Goal: Task Accomplishment & Management: Manage account settings

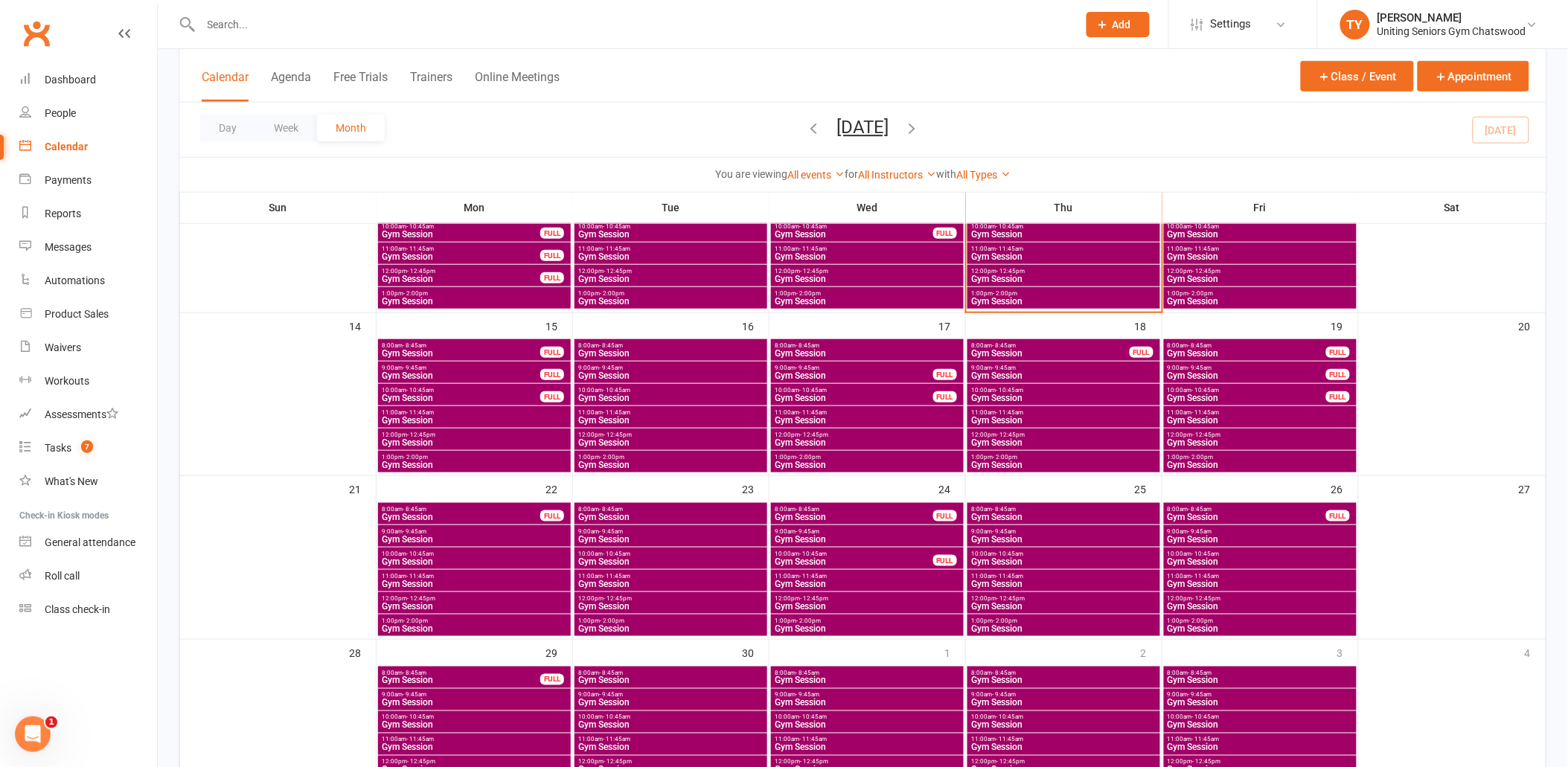
click at [299, 19] on input "text" at bounding box center [632, 24] width 871 height 21
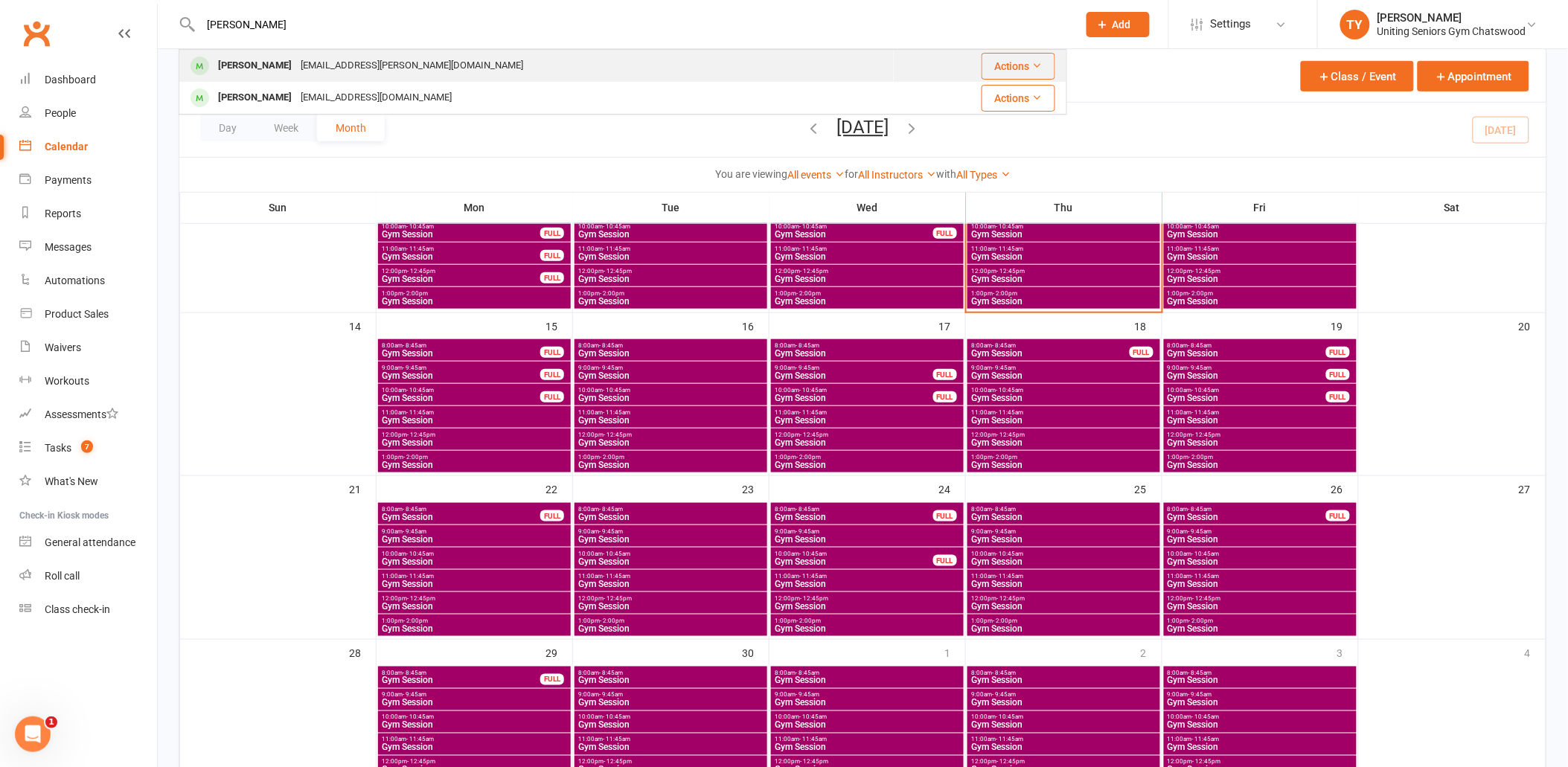
type input "[PERSON_NAME]"
click at [308, 60] on div "[EMAIL_ADDRESS][PERSON_NAME][DOMAIN_NAME]" at bounding box center [411, 66] width 232 height 21
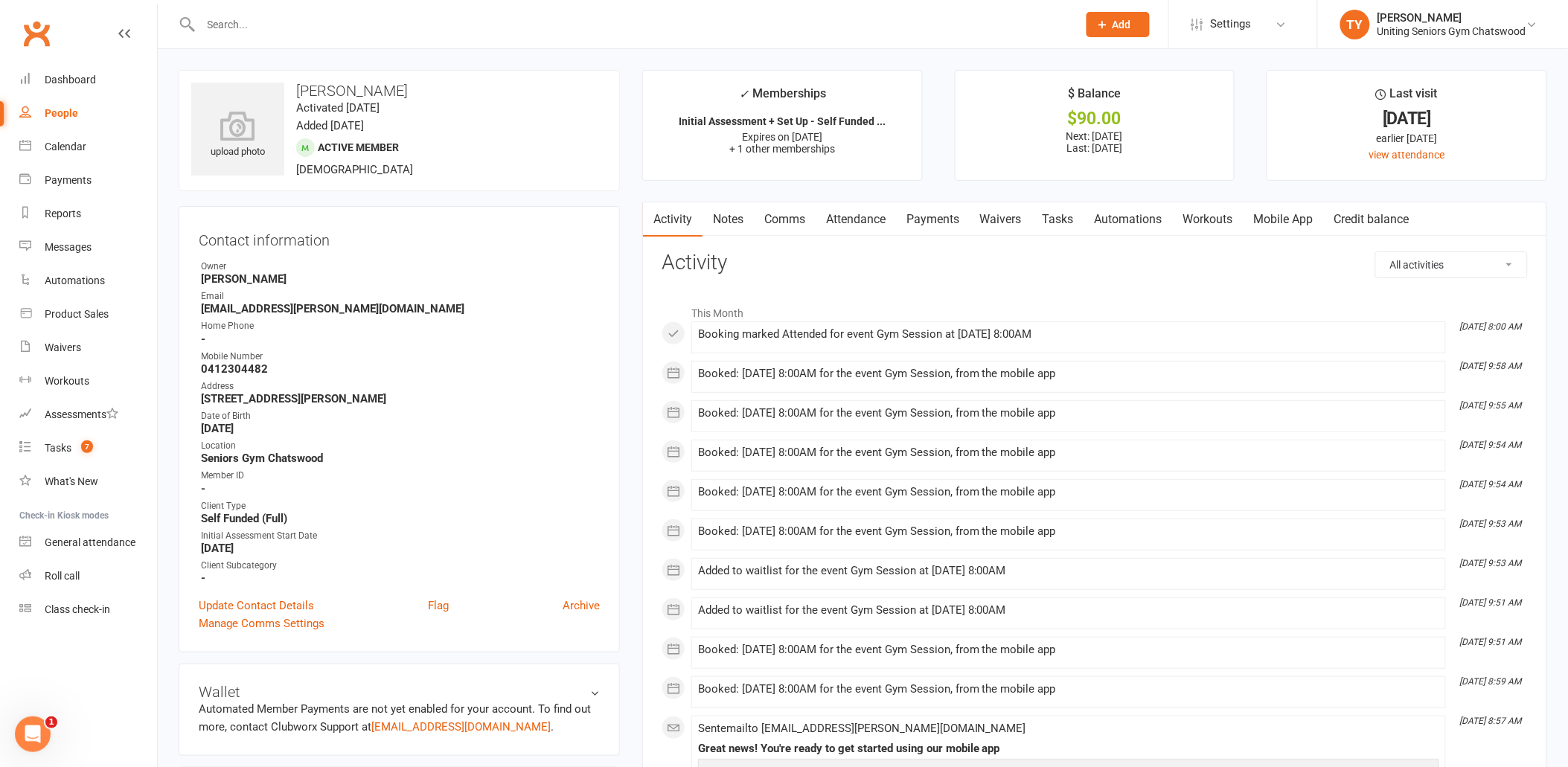
click at [277, 593] on div "Contact information Owner [PERSON_NAME] Email [EMAIL_ADDRESS][PERSON_NAME][DOMA…" at bounding box center [400, 430] width 442 height 447
click at [278, 597] on link "Update Contact Details" at bounding box center [256, 606] width 115 height 18
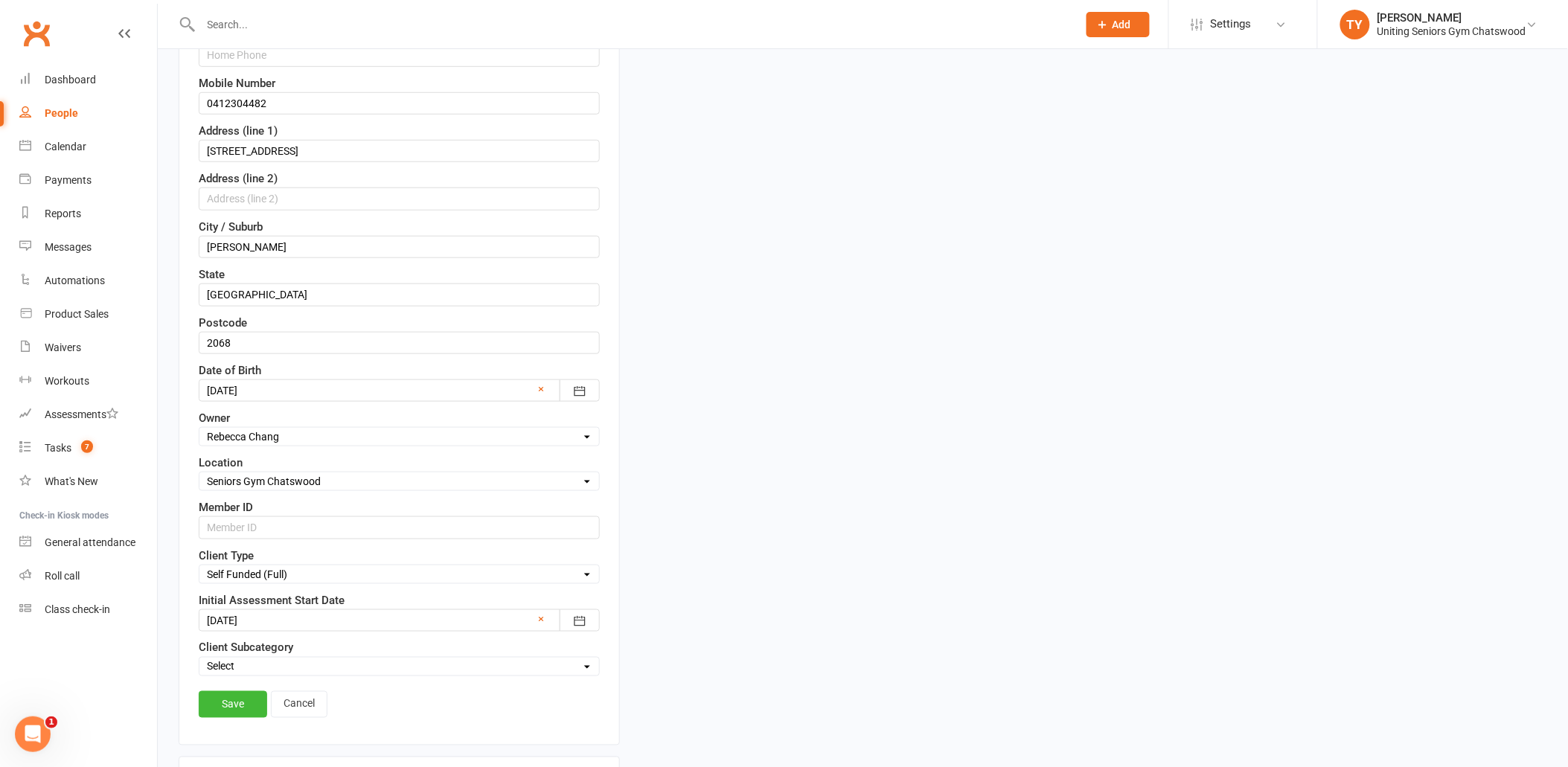
scroll to position [400, 0]
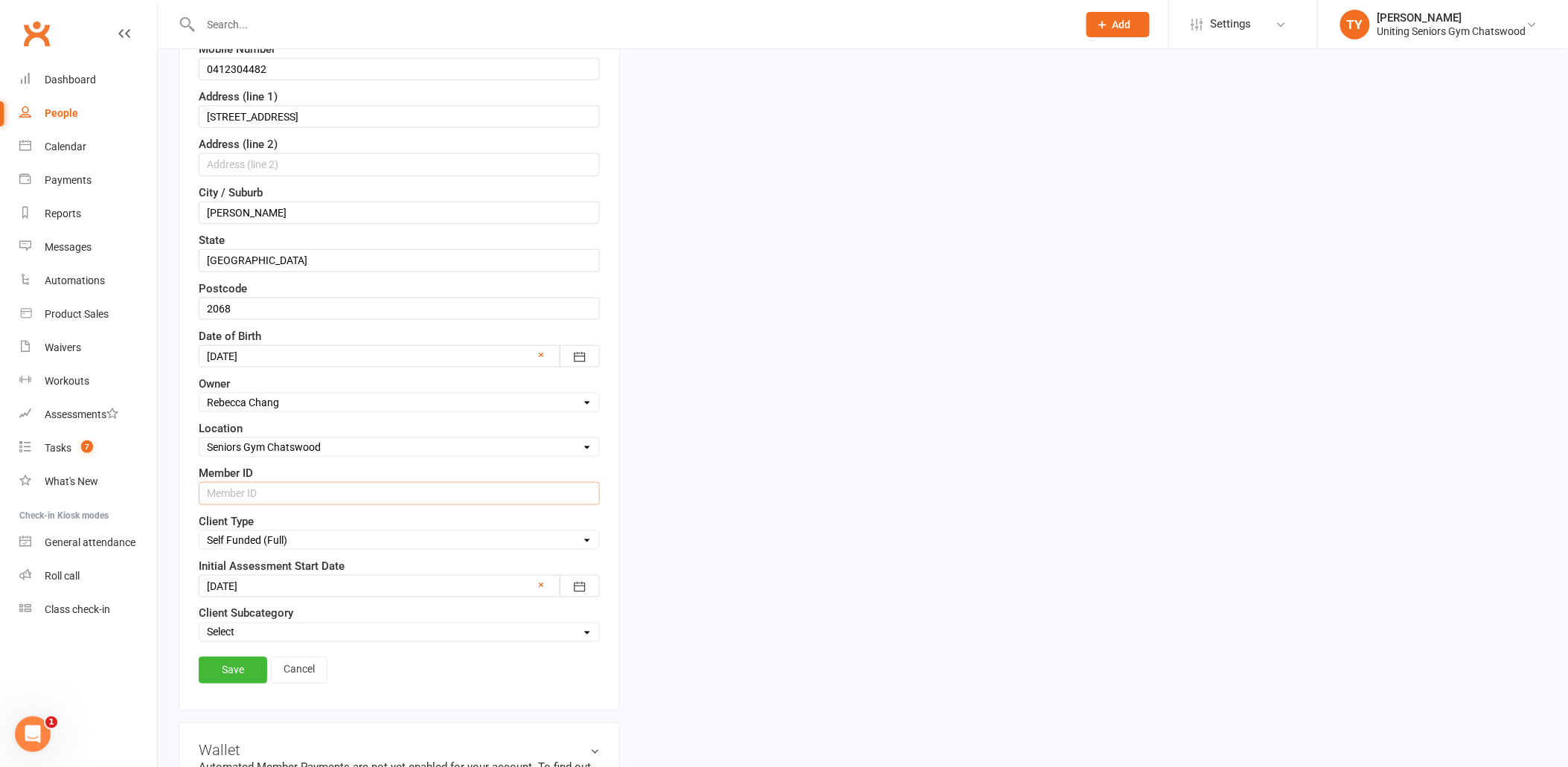
click at [233, 490] on input "text" at bounding box center [399, 493] width 401 height 22
click at [302, 675] on link "Cancel" at bounding box center [299, 670] width 56 height 27
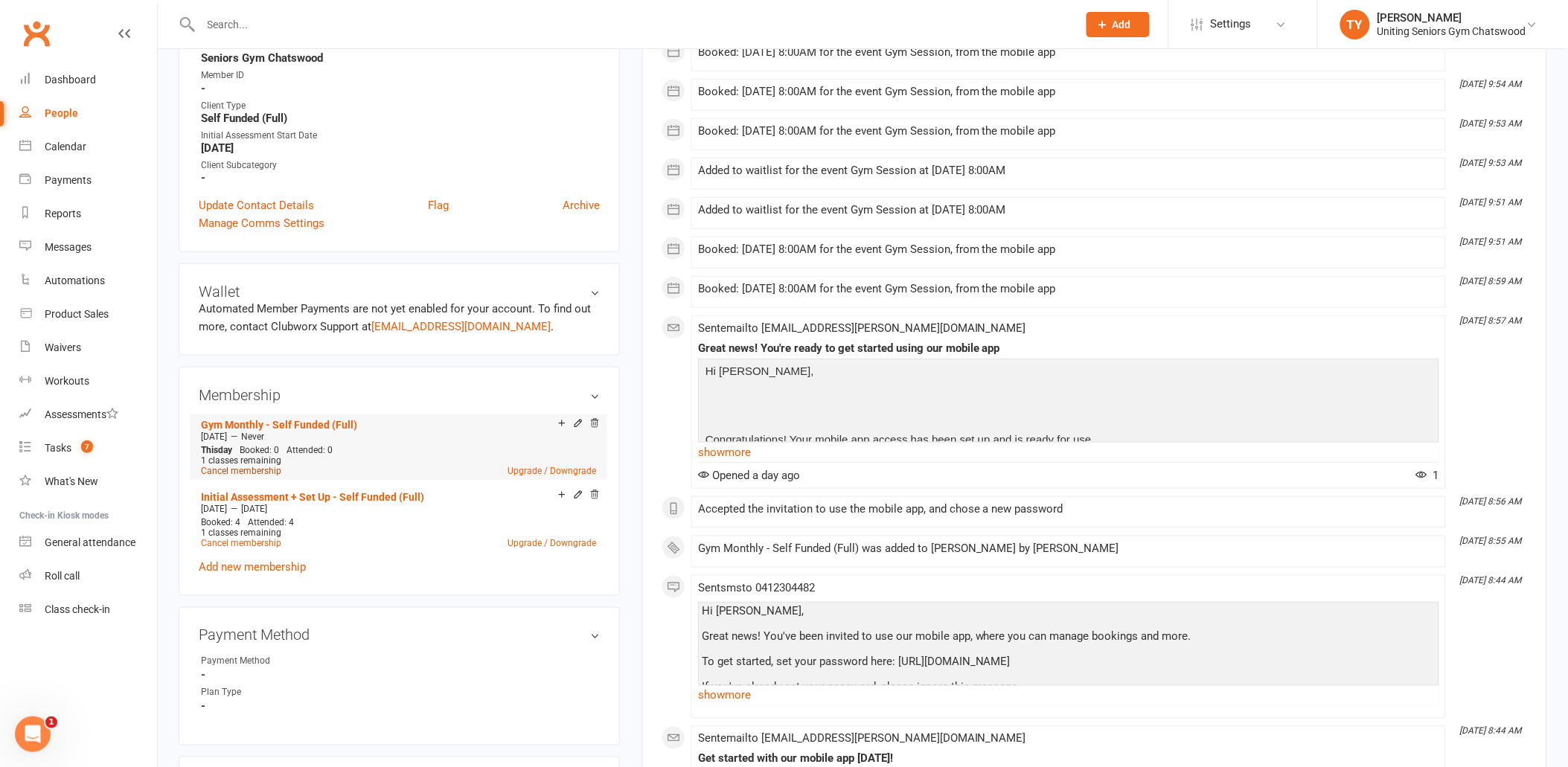
click at [264, 466] on link "Cancel membership" at bounding box center [241, 471] width 80 height 11
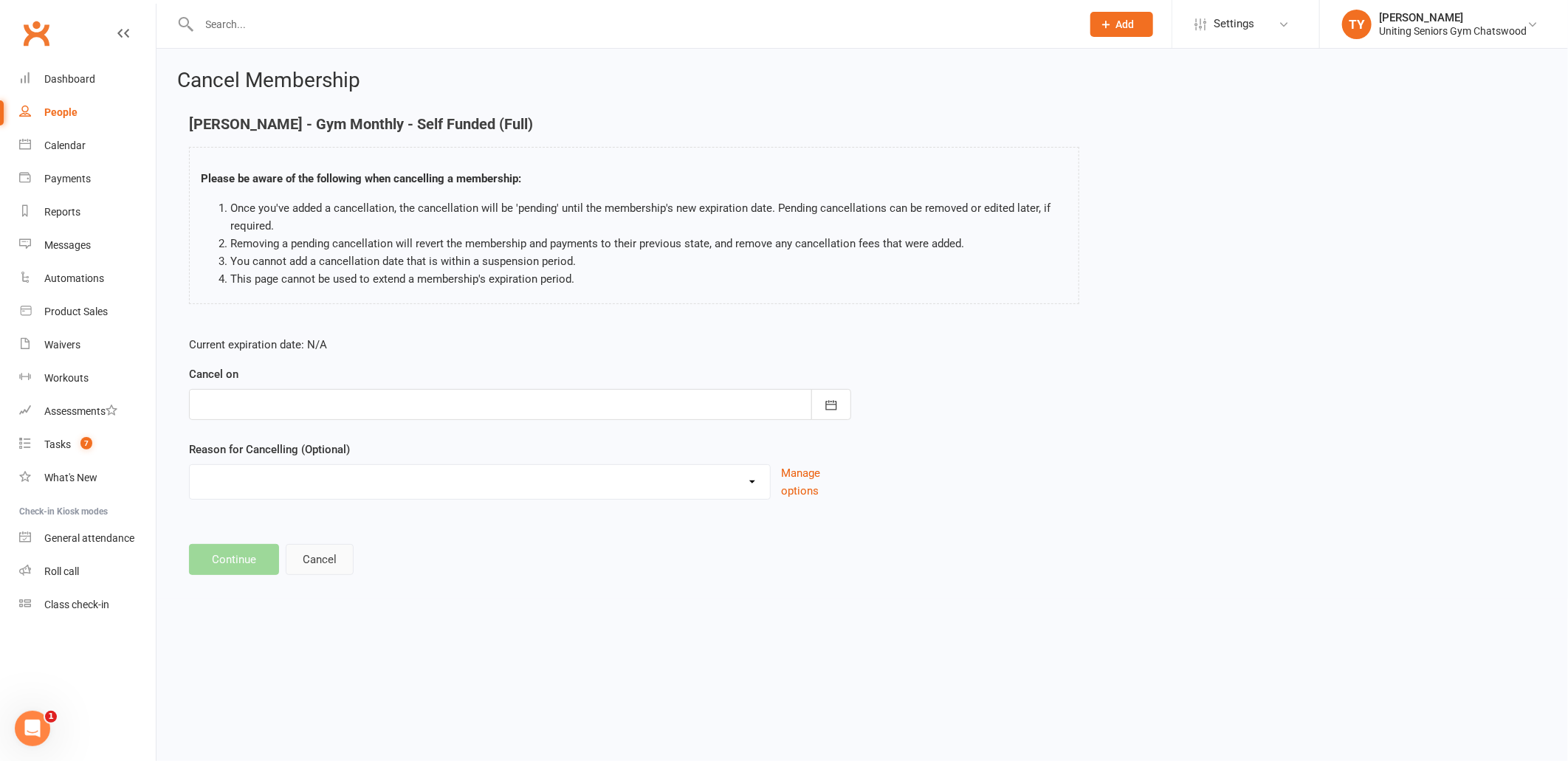
click at [330, 559] on button "Cancel" at bounding box center [319, 560] width 68 height 31
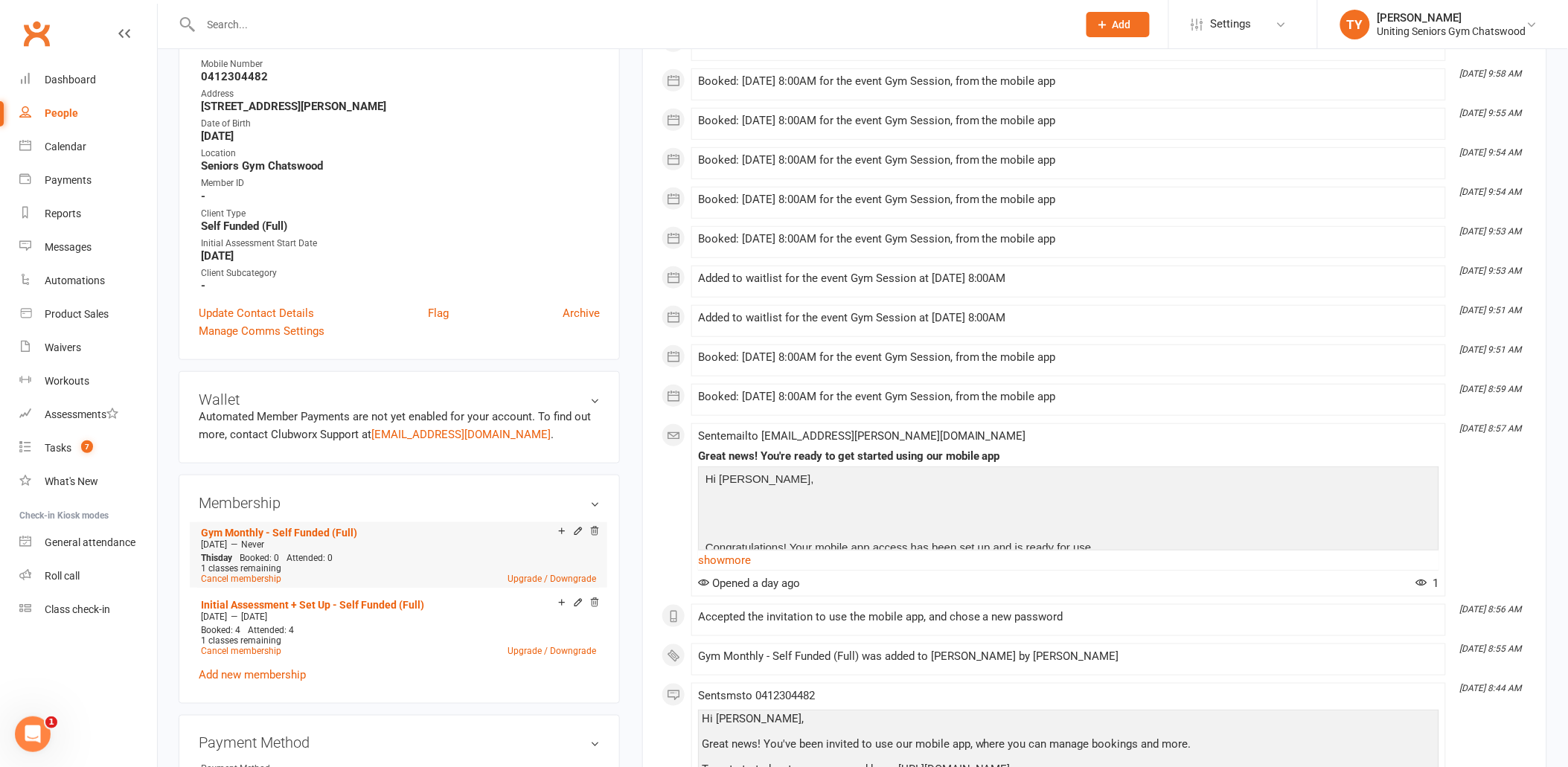
scroll to position [496, 0]
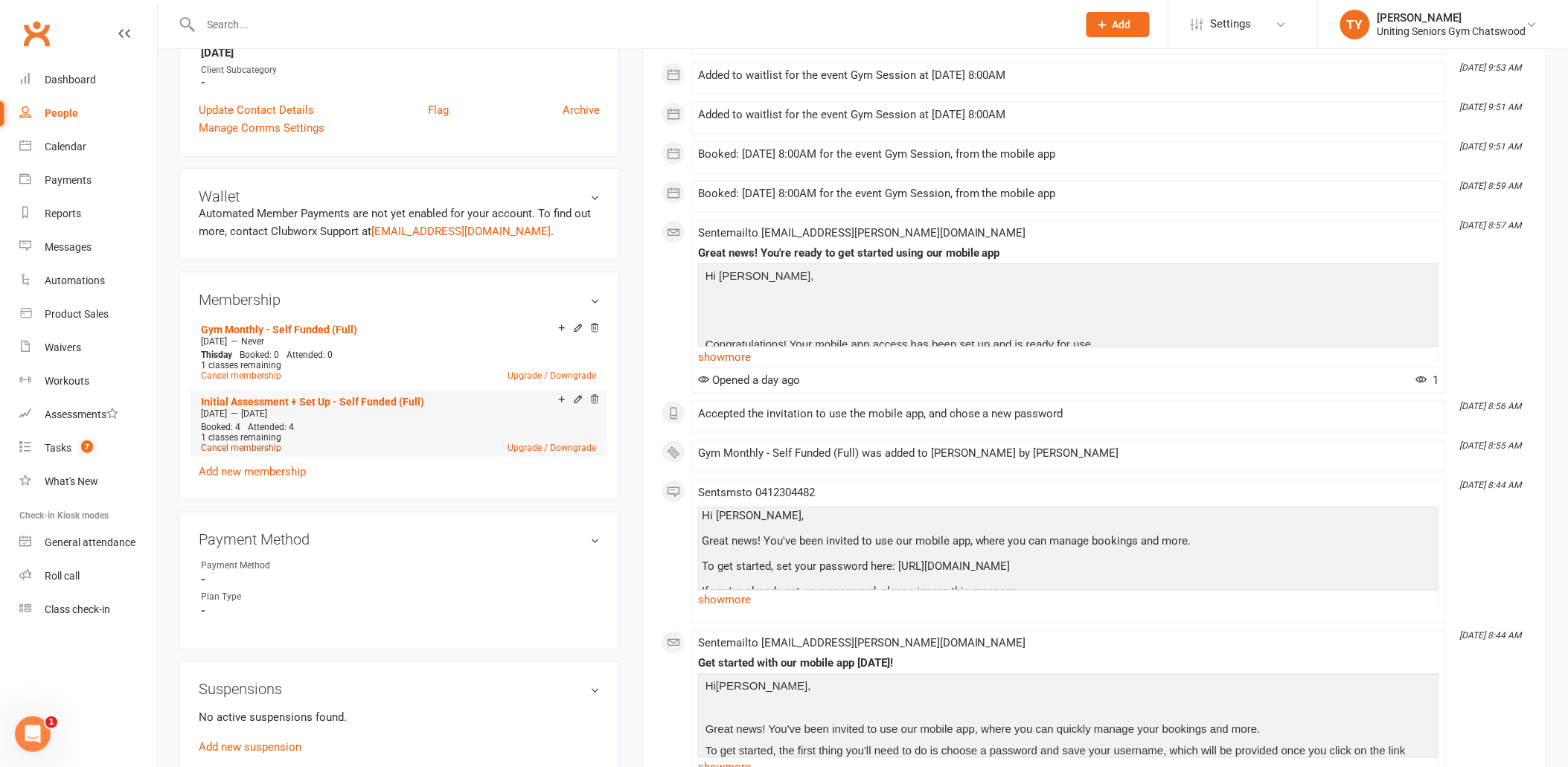
click at [241, 445] on link "Cancel membership" at bounding box center [241, 448] width 80 height 11
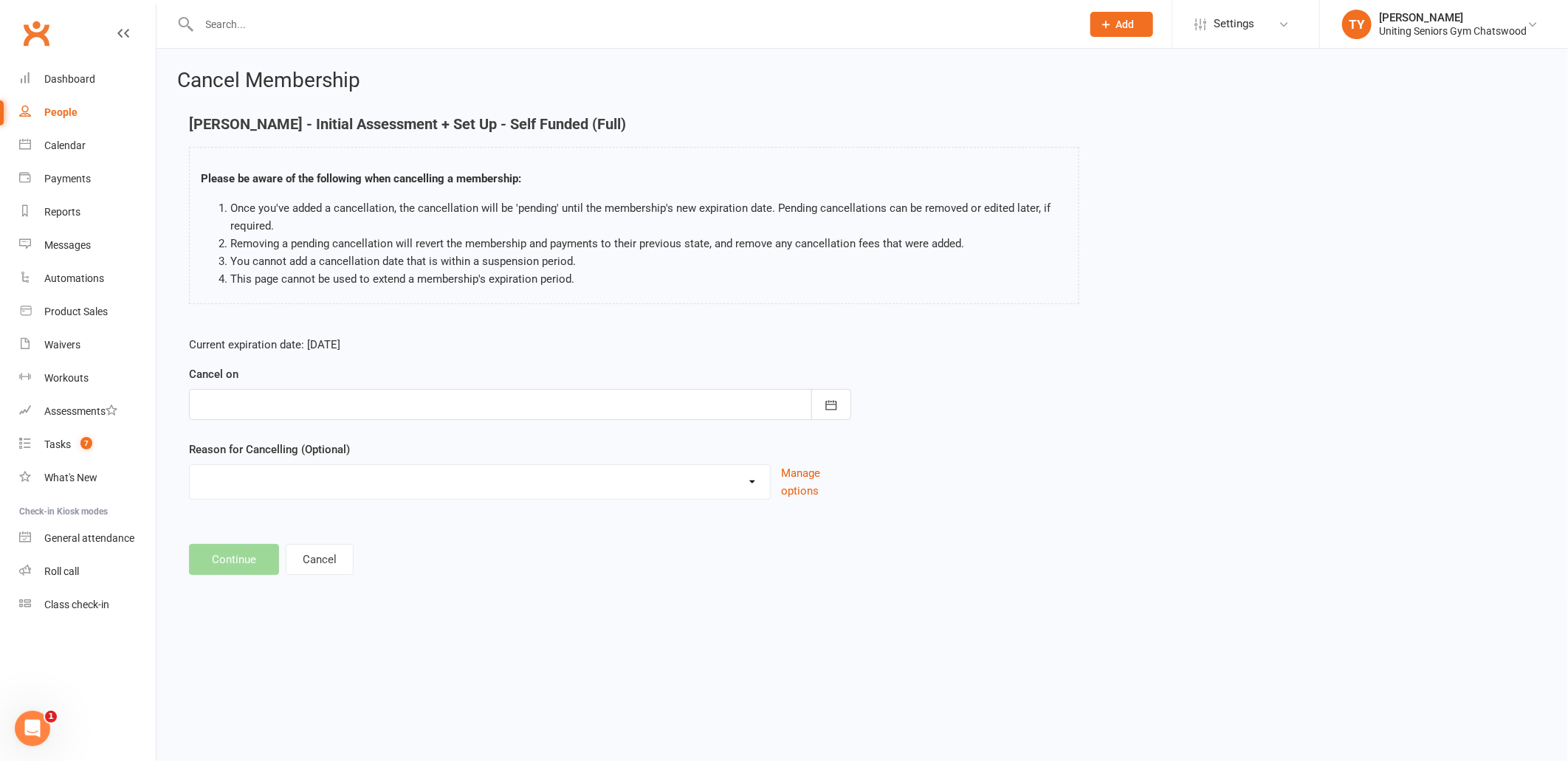
click at [458, 408] on div at bounding box center [519, 404] width 662 height 31
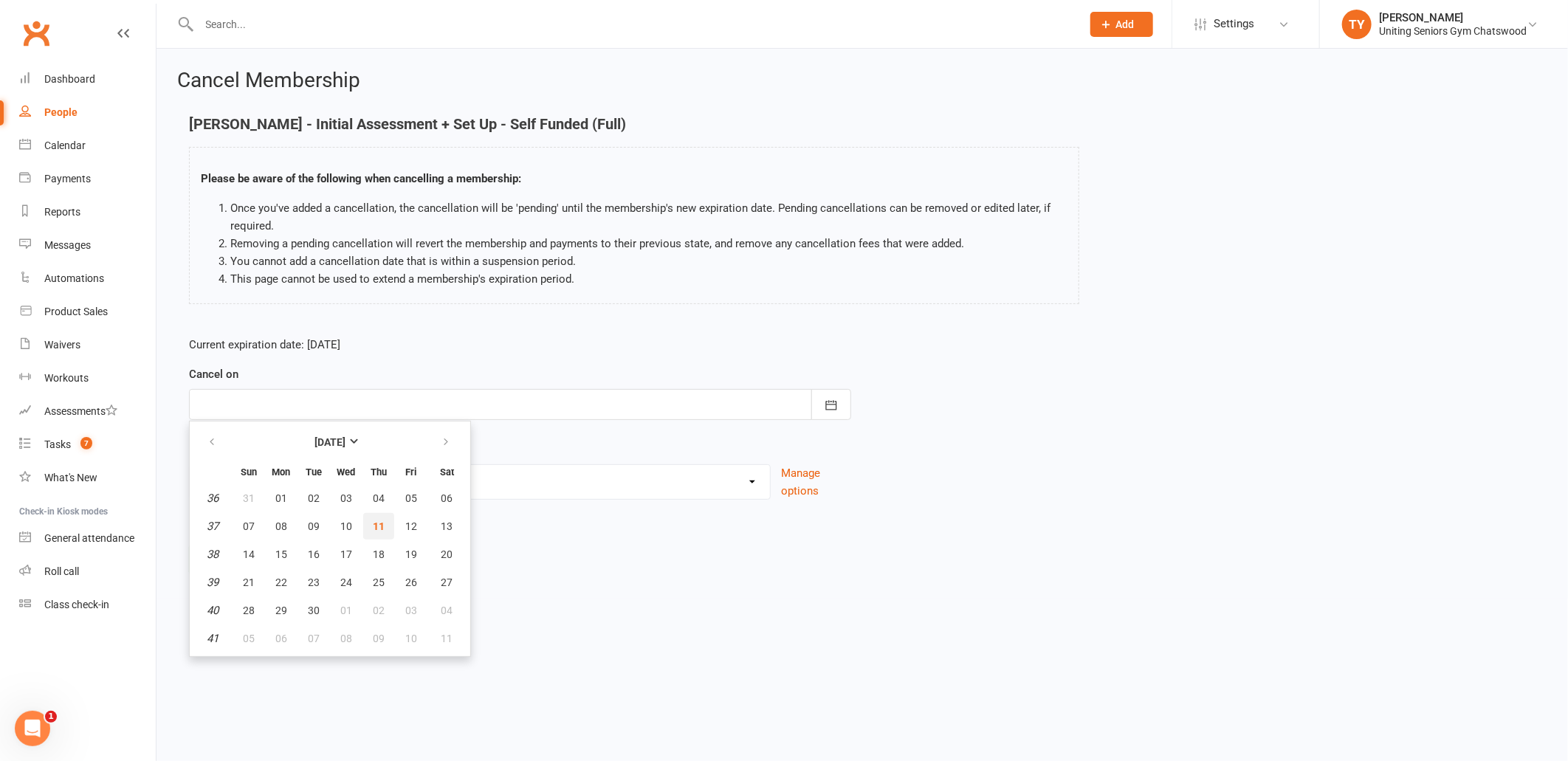
click at [378, 527] on span "11" at bounding box center [378, 526] width 12 height 12
type input "[DATE]"
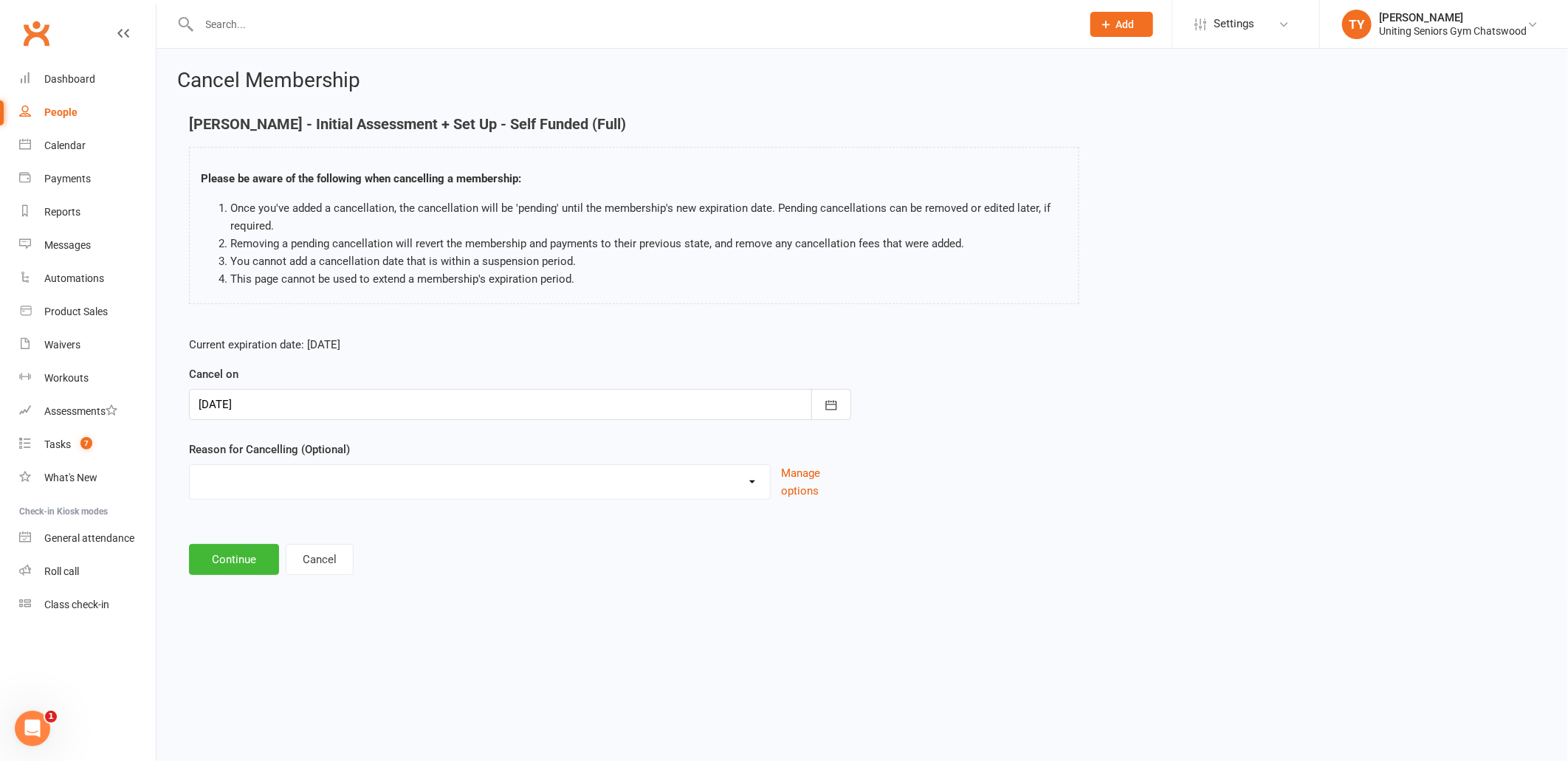
click at [413, 490] on select "Change to 10VP Completed 10VP Holiday Injury Other reason" at bounding box center [480, 480] width 580 height 29
select select "4"
click at [190, 466] on select "Change to 10VP Completed 10VP Holiday Injury Other reason" at bounding box center [480, 480] width 580 height 29
click at [257, 636] on button "Continue" at bounding box center [234, 635] width 90 height 31
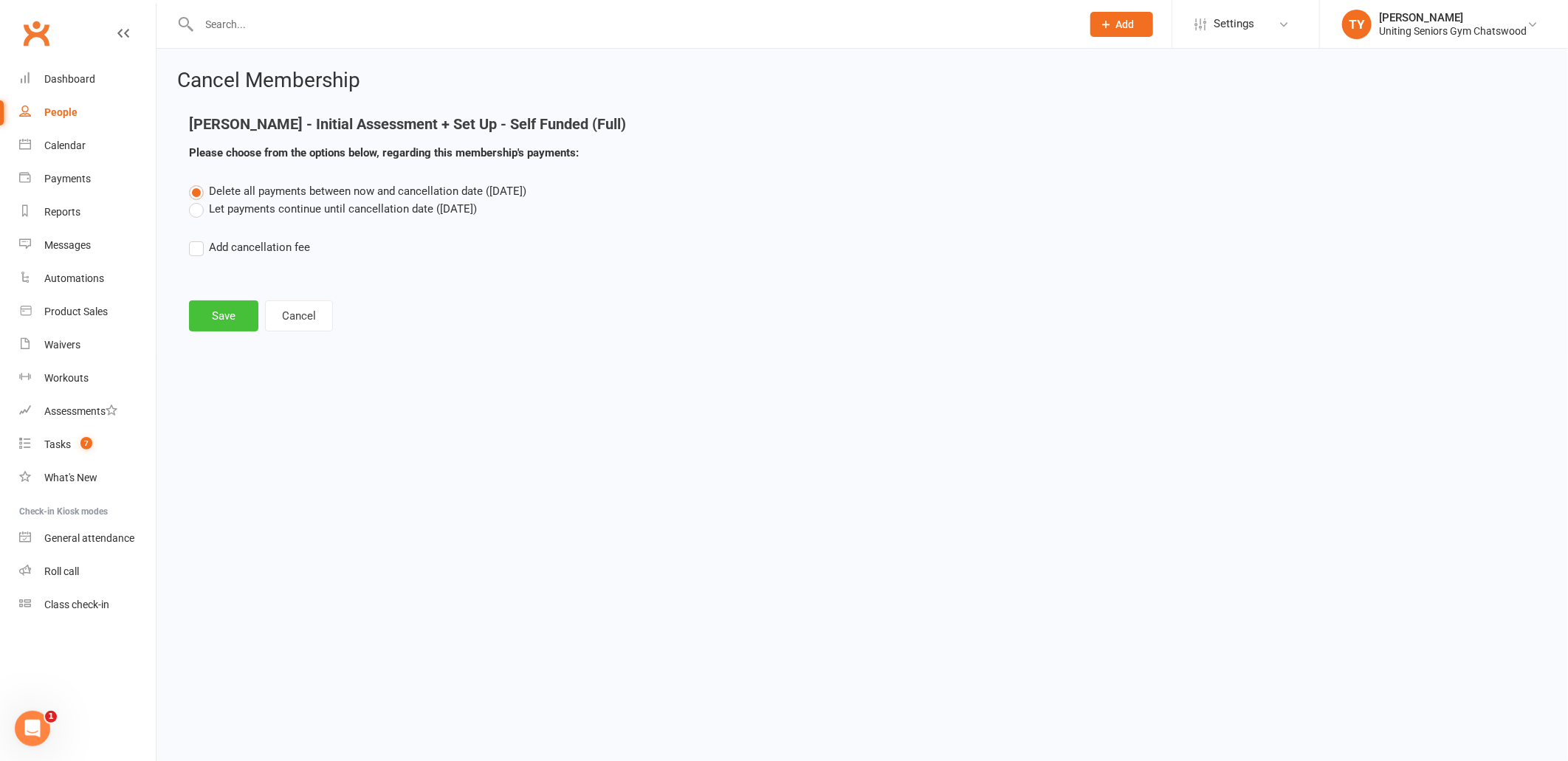
click at [200, 315] on button "Save" at bounding box center [223, 316] width 69 height 31
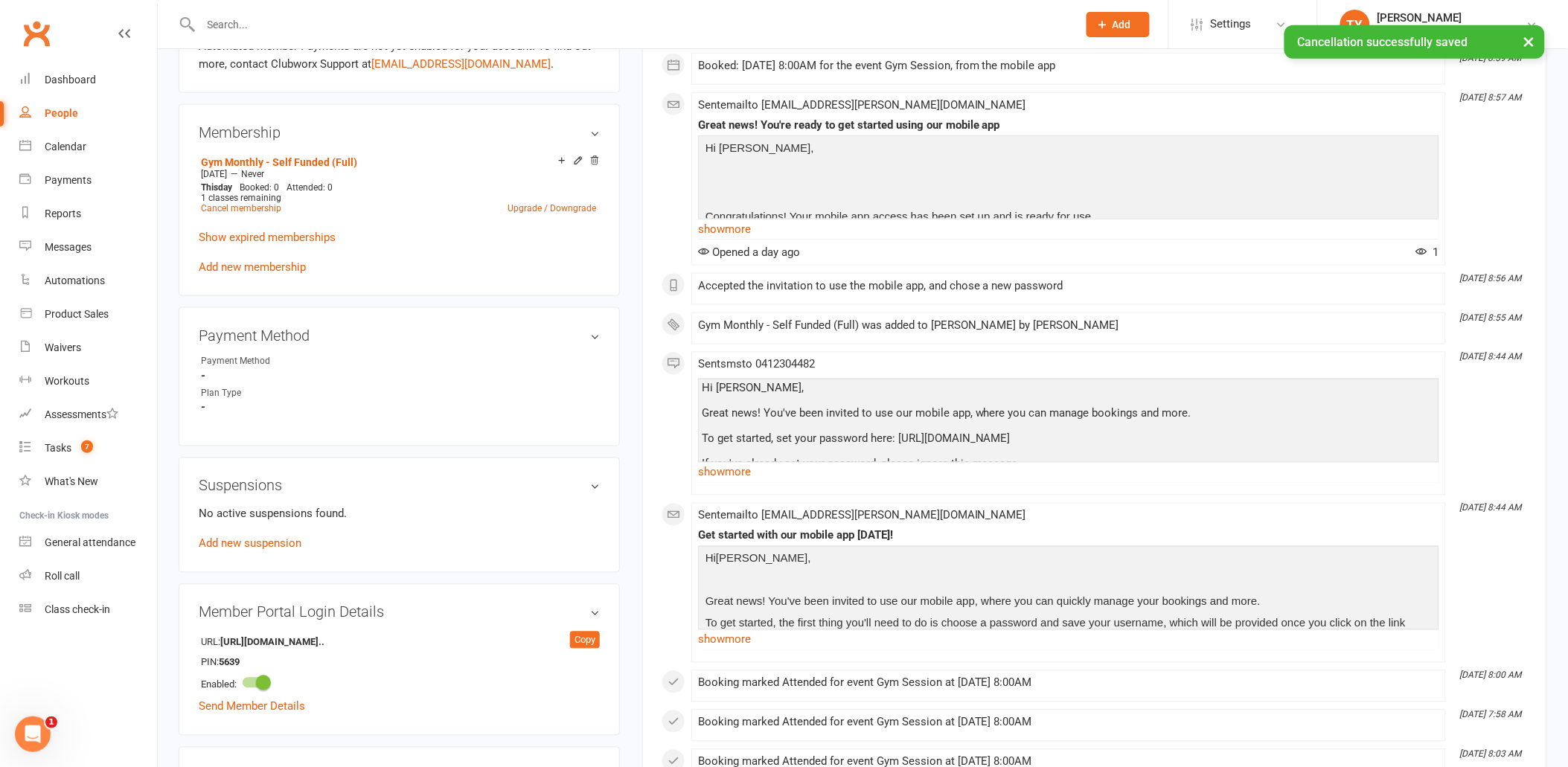
scroll to position [661, 0]
click at [568, 336] on link "edit" at bounding box center [573, 338] width 18 height 13
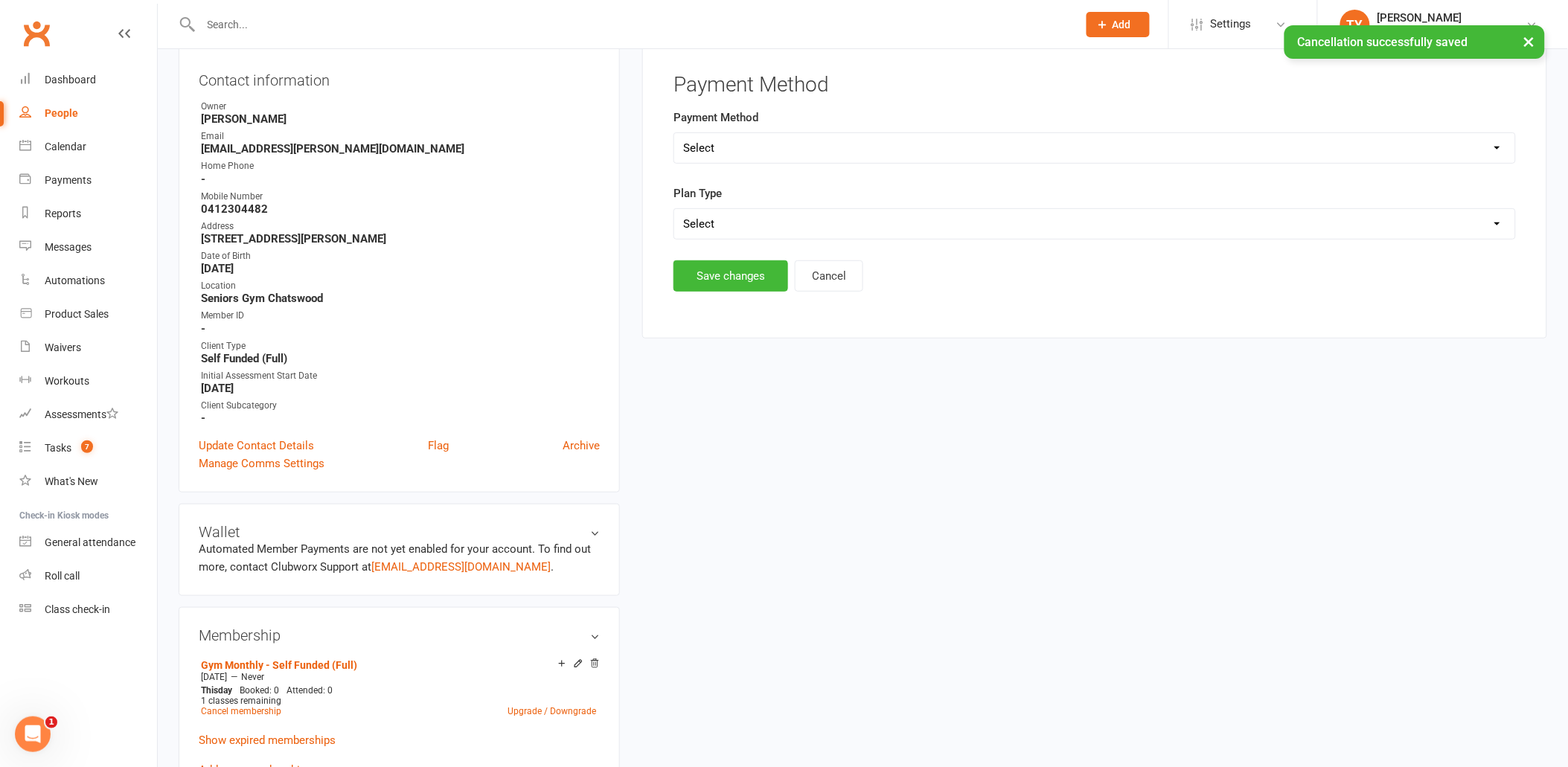
scroll to position [127, 0]
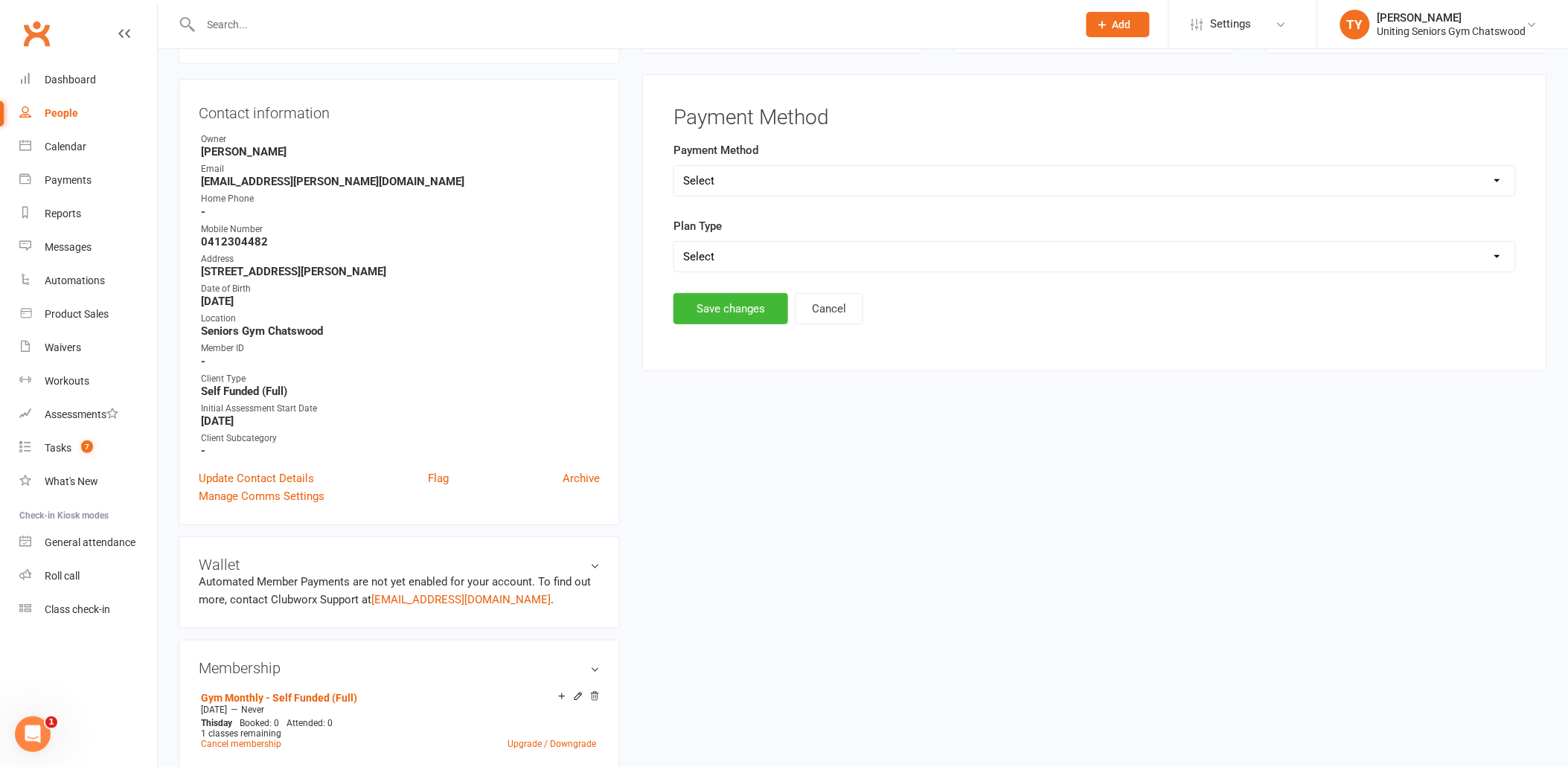
click at [767, 168] on select "Select Direct Debit Credit Card by Phone BPay Direct Deposit/Bank Transfer Cheq…" at bounding box center [1094, 181] width 841 height 30
click at [674, 166] on select "Select Direct Debit Credit Card by Phone BPay Direct Deposit/Bank Transfer Cheq…" at bounding box center [1094, 181] width 841 height 30
click at [774, 256] on select "Select Single-service Ongoing" at bounding box center [1094, 257] width 841 height 30
click at [770, 180] on select "Select Direct Debit Credit Card by Phone BPay Direct Deposit/Bank Transfer Cheq…" at bounding box center [1094, 181] width 841 height 30
select select "Direct Debit"
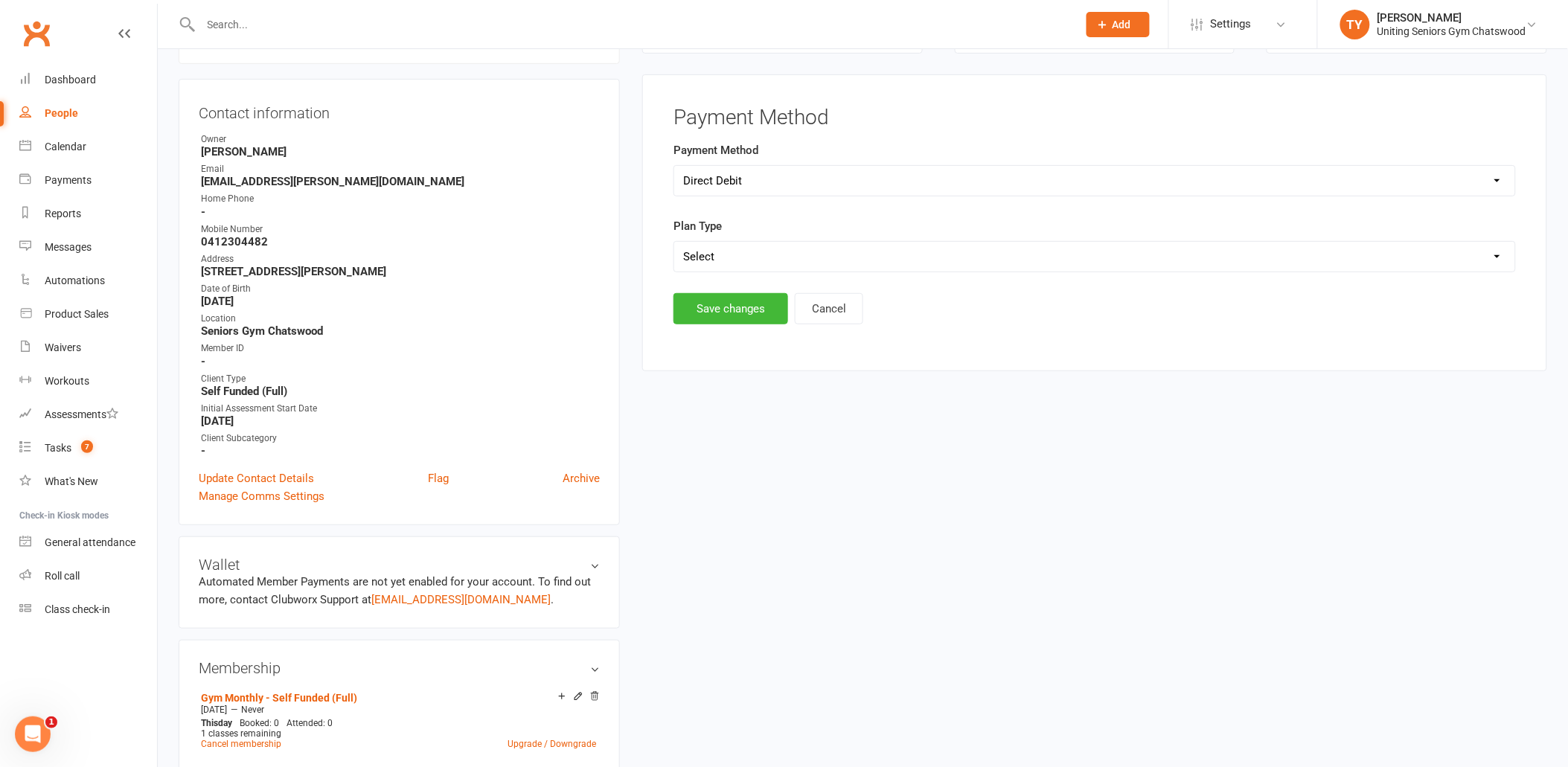
click at [674, 166] on select "Select Direct Debit Credit Card by Phone BPay Direct Deposit/Bank Transfer Cheq…" at bounding box center [1094, 181] width 841 height 30
click at [771, 249] on select "Select Single-service Ongoing" at bounding box center [1094, 257] width 841 height 30
select select "Ongoing"
click at [674, 242] on select "Select Single-service Ongoing" at bounding box center [1094, 257] width 841 height 30
click at [707, 307] on button "Save changes" at bounding box center [731, 308] width 114 height 31
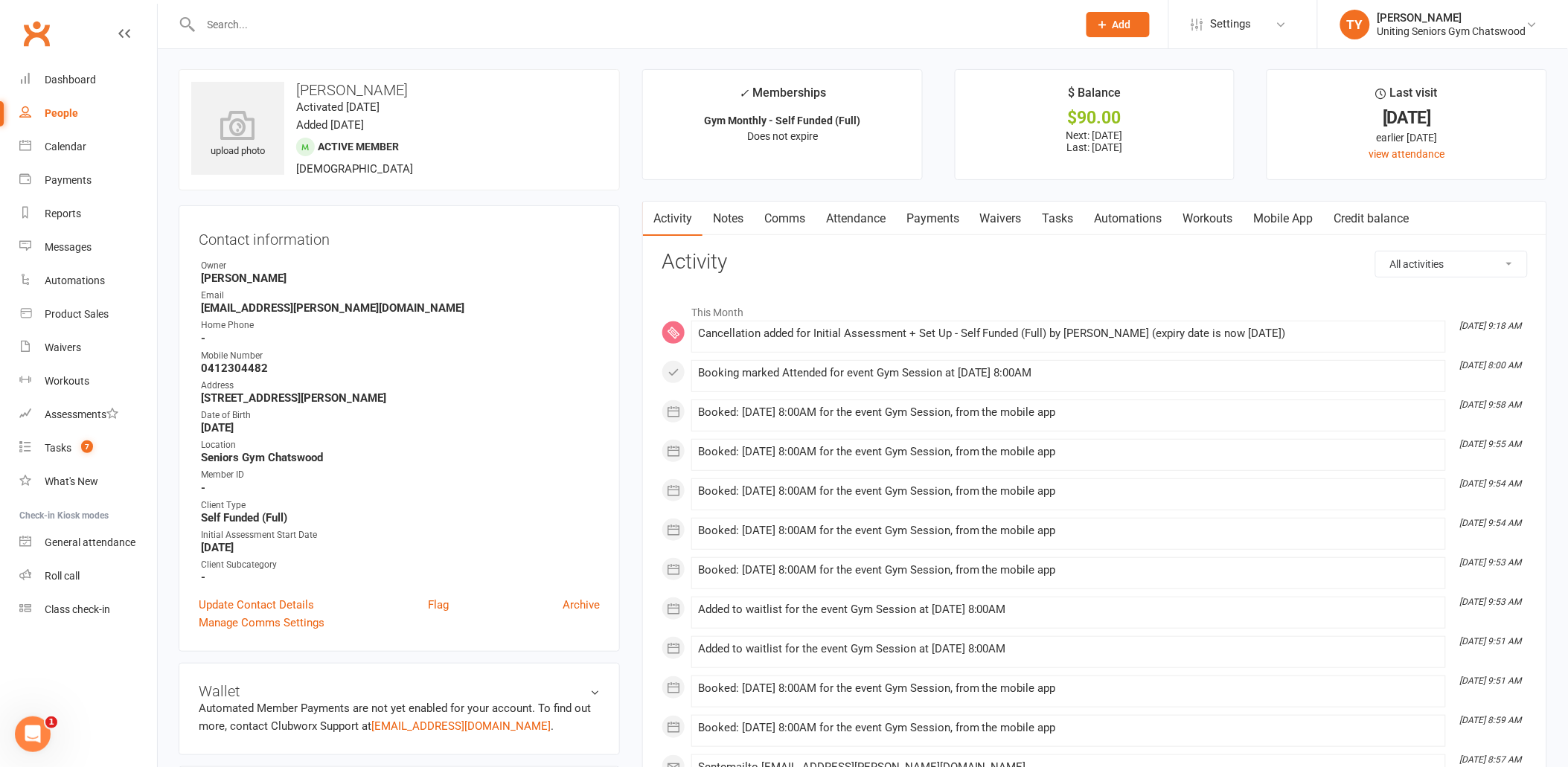
scroll to position [0, 0]
click at [100, 147] on link "Calendar" at bounding box center [89, 147] width 138 height 33
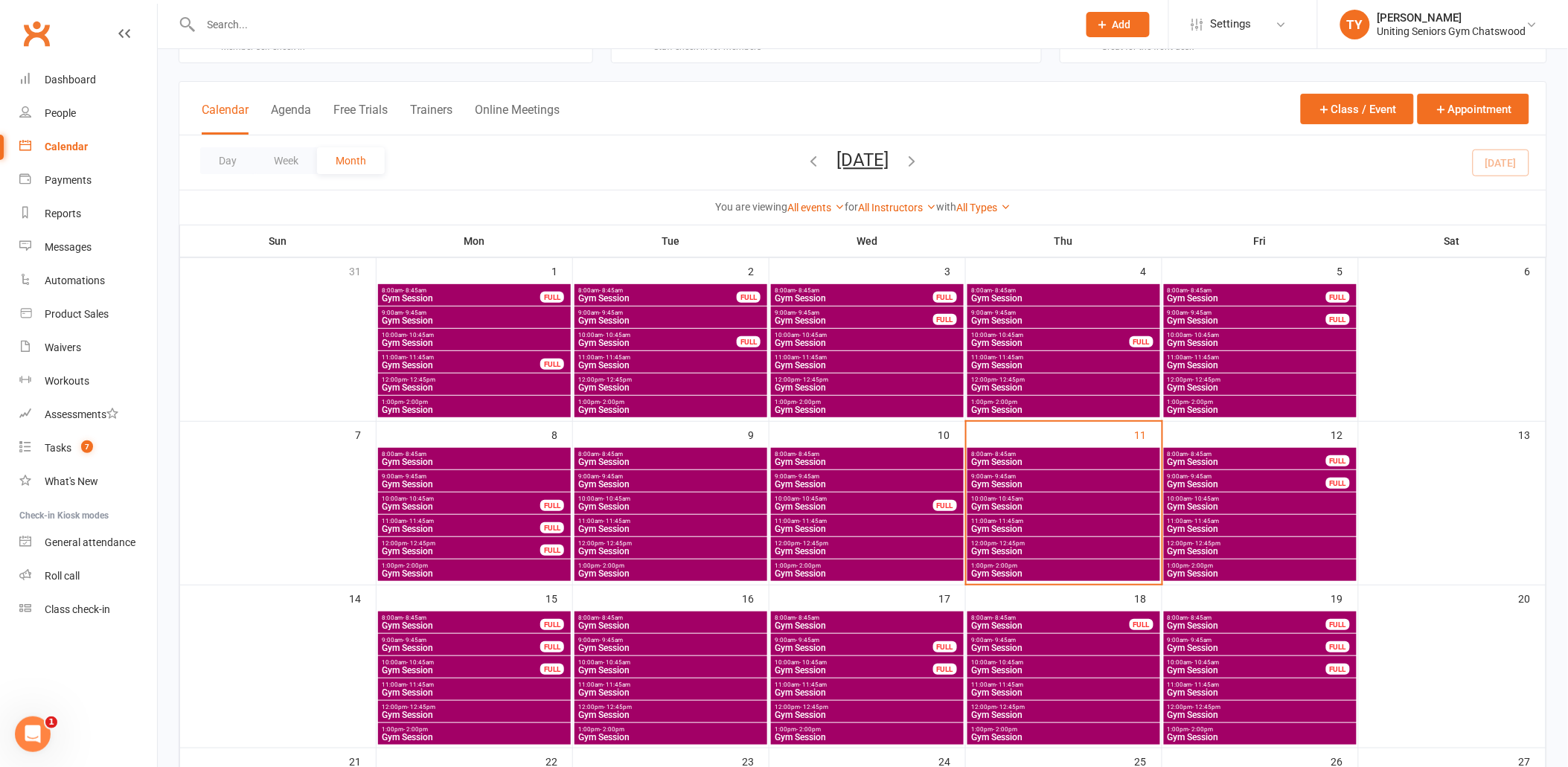
scroll to position [82, 0]
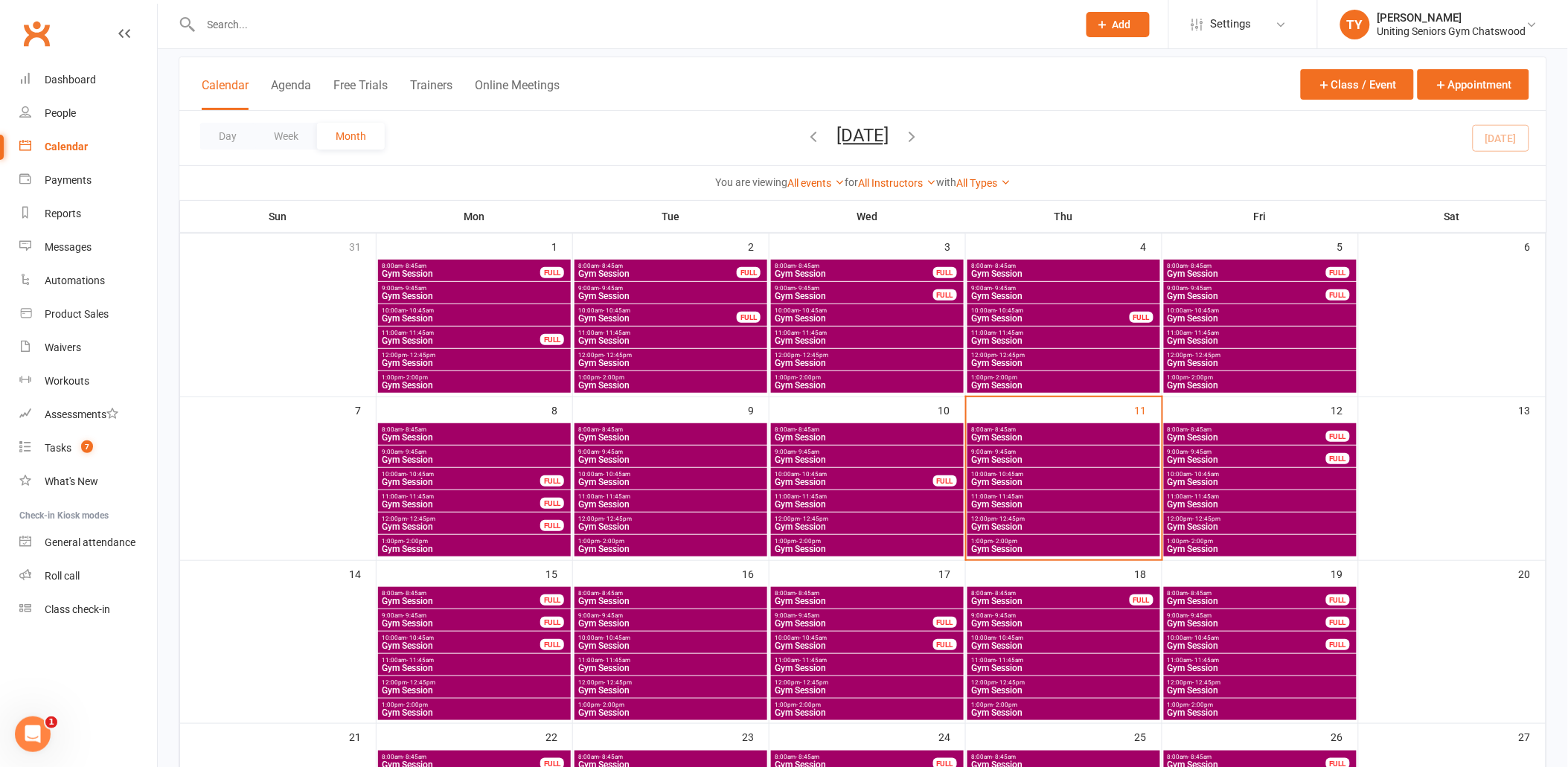
click at [1017, 483] on span "Gym Session" at bounding box center [1064, 483] width 187 height 9
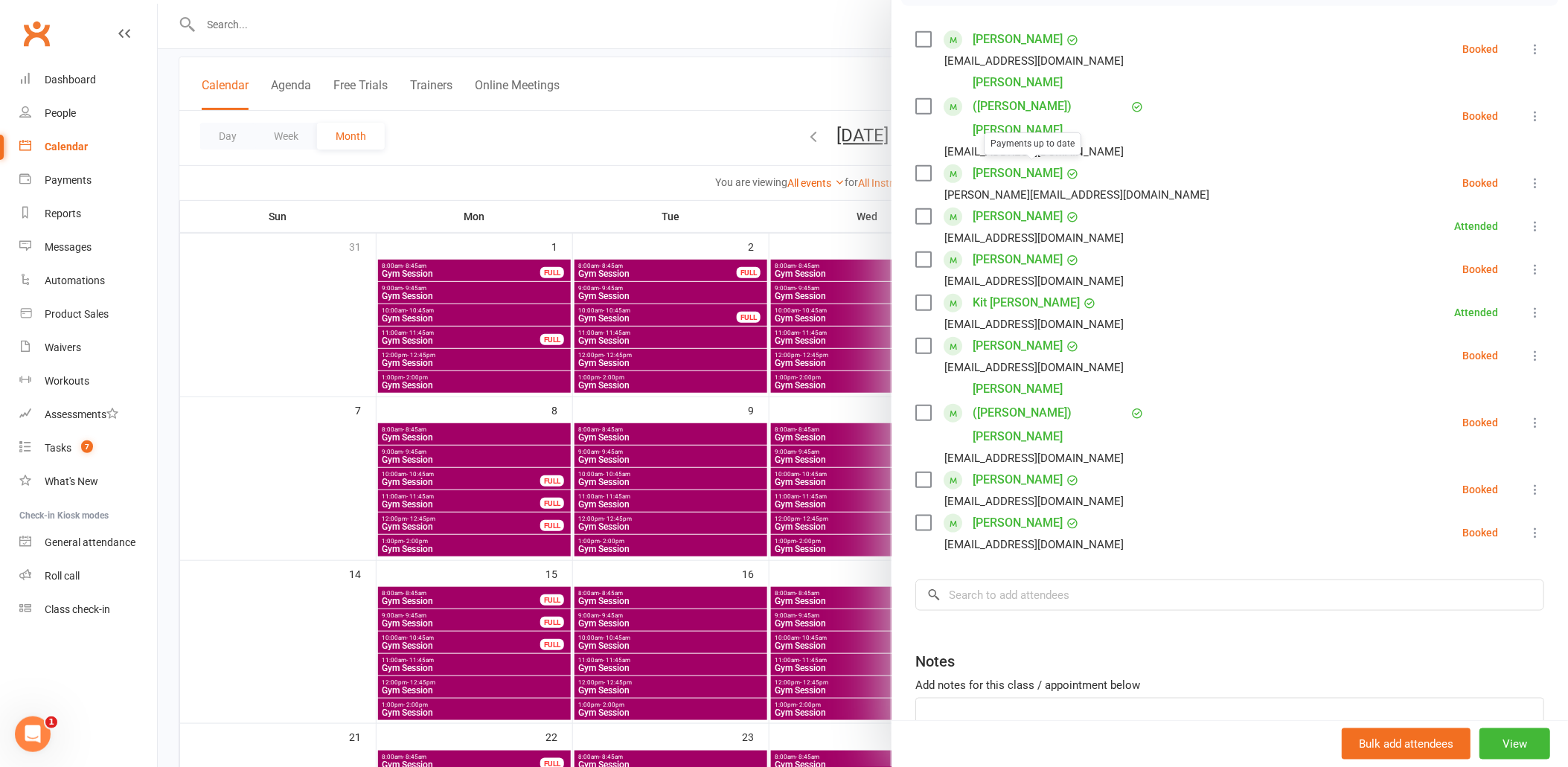
scroll to position [256, 0]
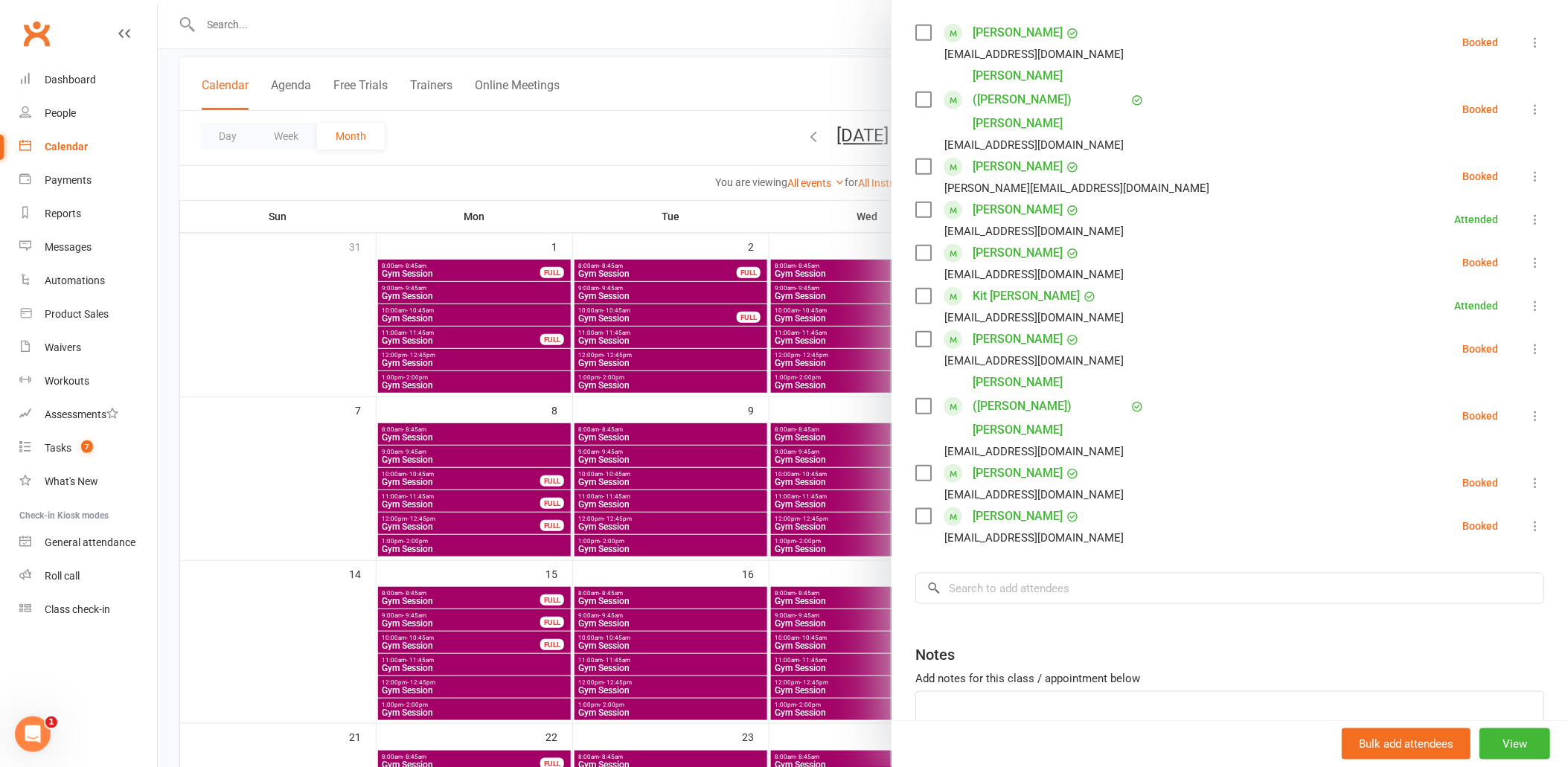
click at [917, 466] on label at bounding box center [923, 473] width 15 height 15
click at [1528, 476] on icon at bounding box center [1535, 483] width 15 height 15
click at [1416, 527] on link "Remove" at bounding box center [1463, 542] width 160 height 30
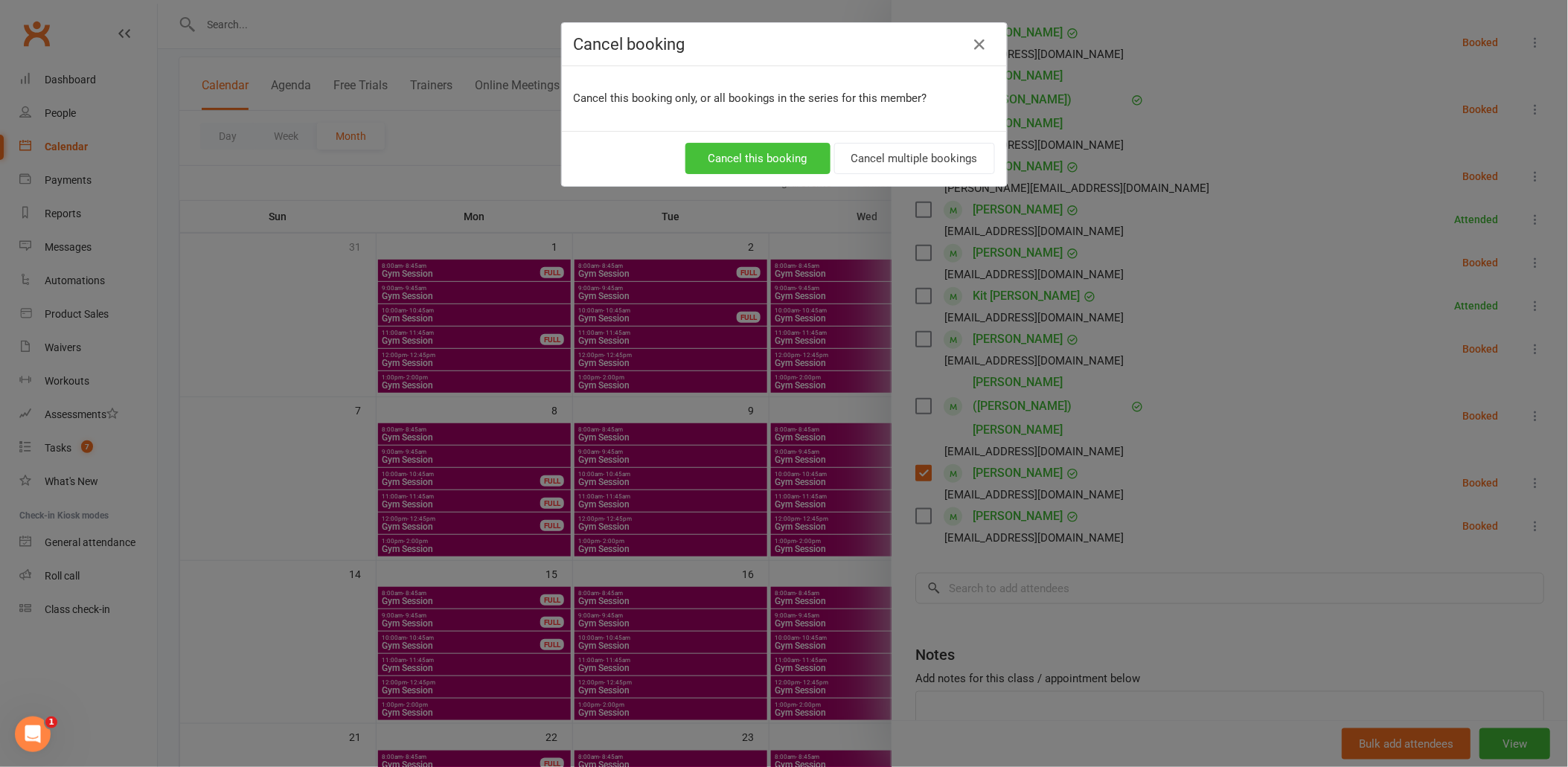
click at [801, 165] on button "Cancel this booking" at bounding box center [758, 158] width 145 height 31
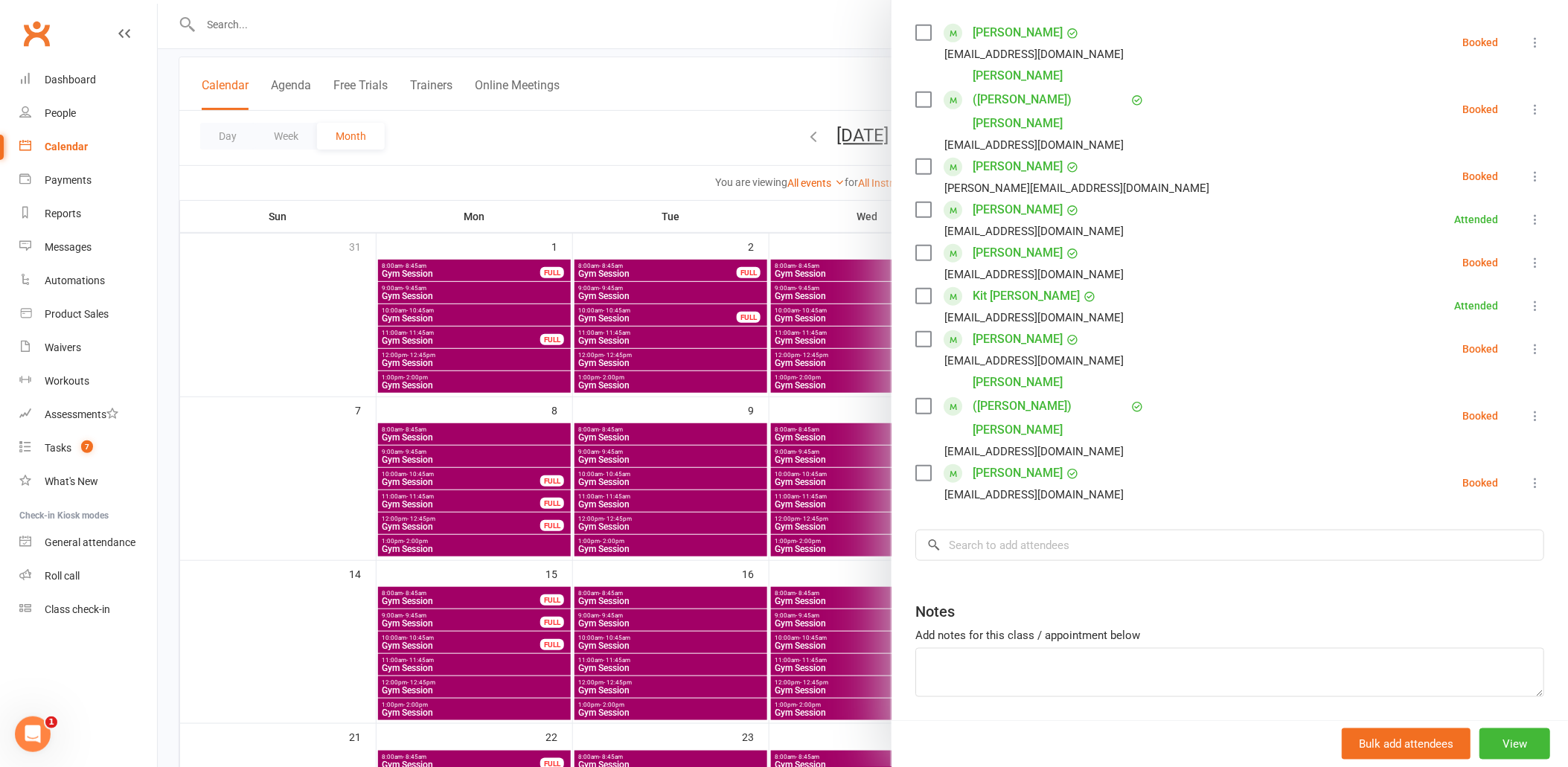
scroll to position [212, 0]
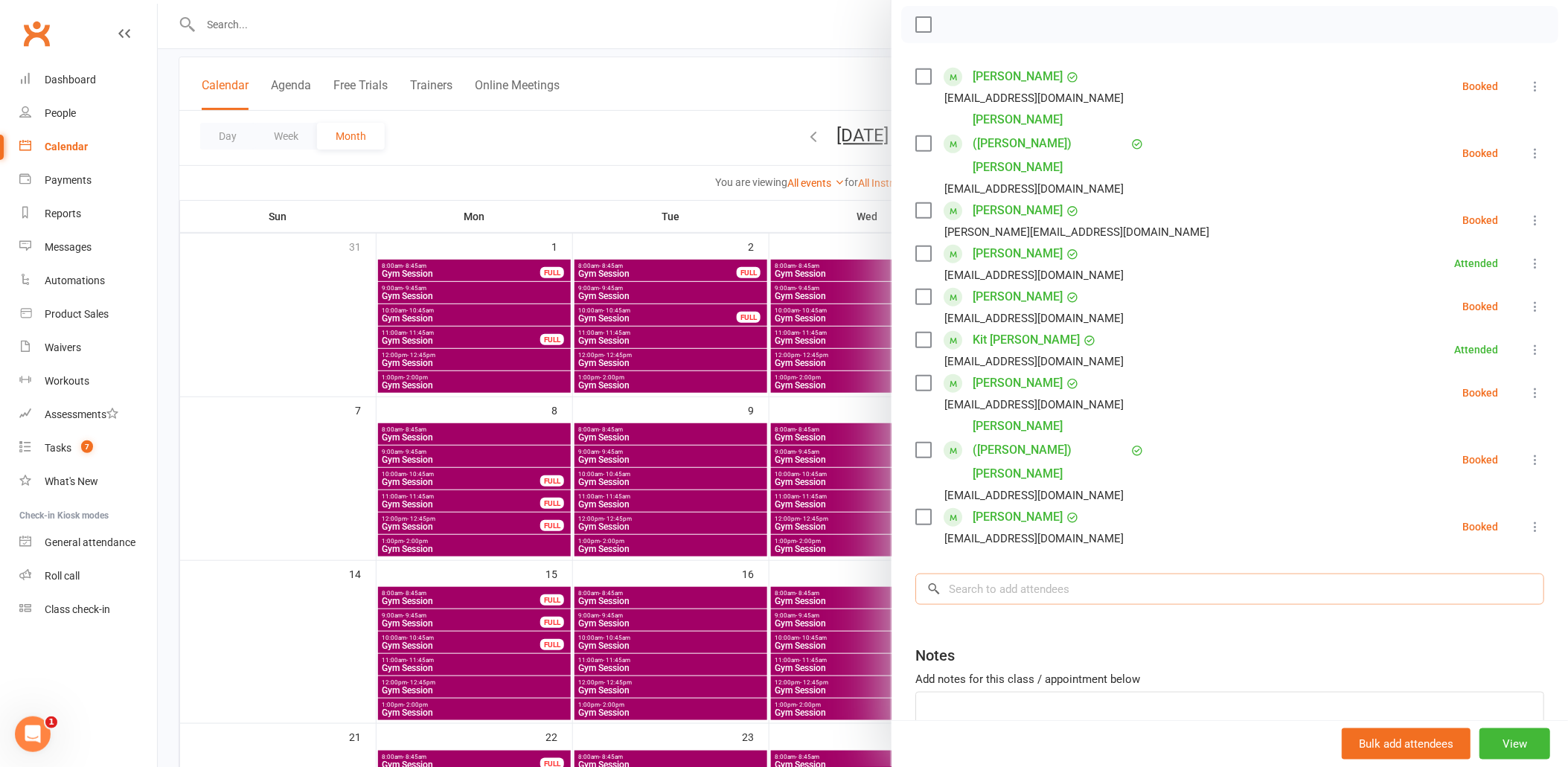
click at [992, 574] on input "search" at bounding box center [1230, 589] width 629 height 31
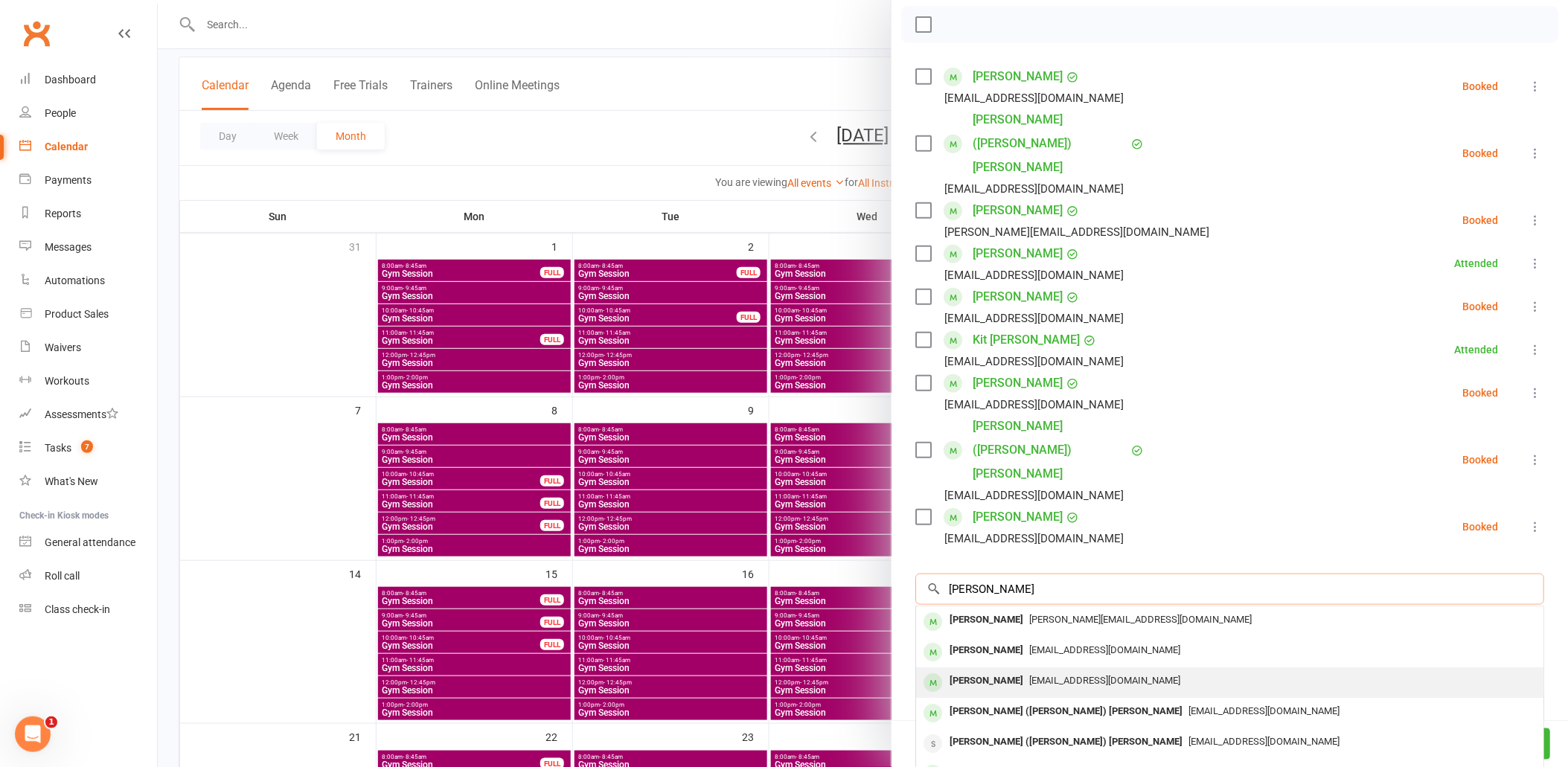
type input "[PERSON_NAME]"
click at [1033, 675] on span "[EMAIL_ADDRESS][DOMAIN_NAME]" at bounding box center [1105, 680] width 151 height 11
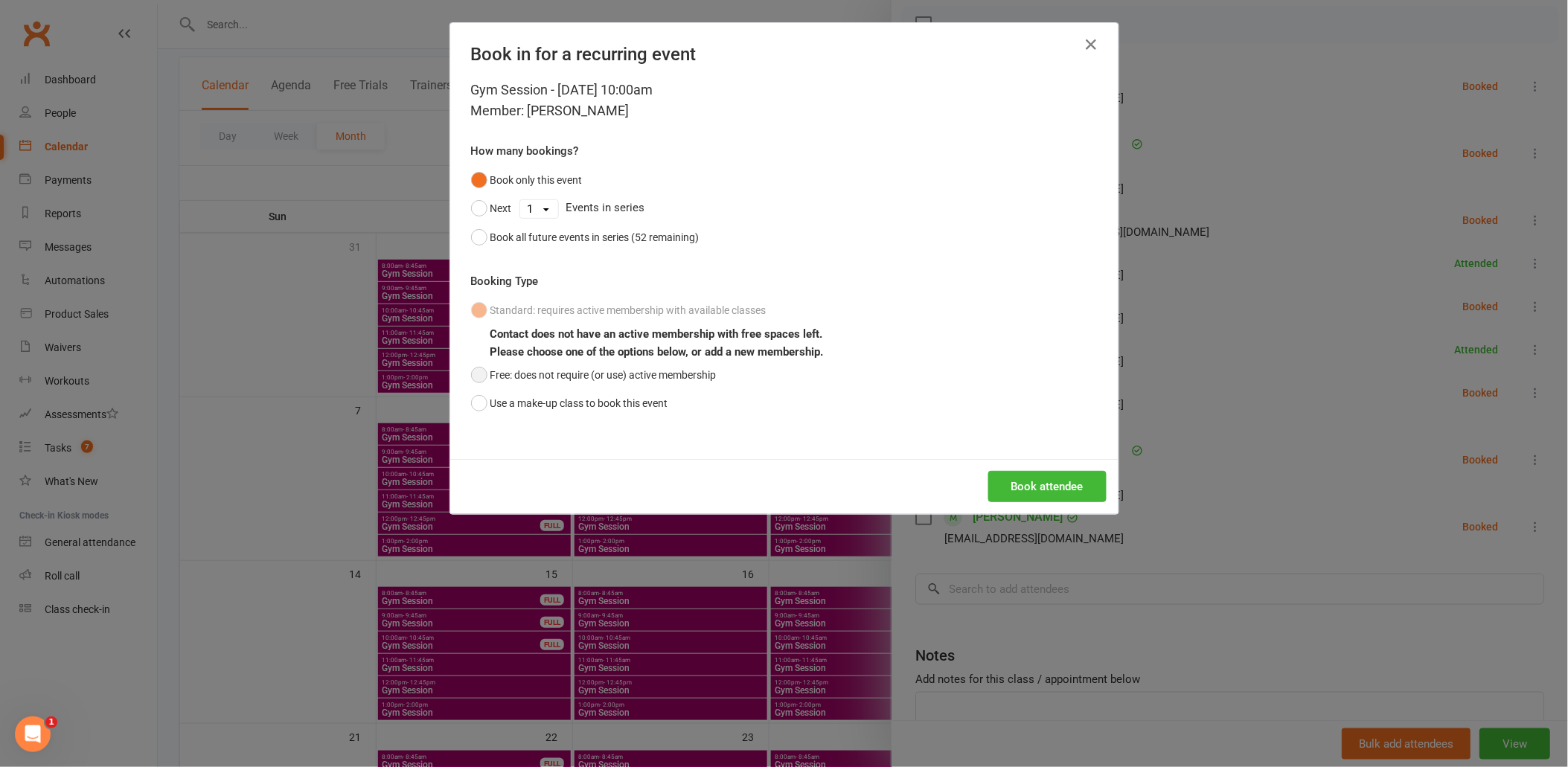
click at [529, 375] on button "Free: does not require (or use) active membership" at bounding box center [594, 375] width 246 height 29
click at [1030, 484] on button "Book attendee" at bounding box center [1048, 486] width 118 height 31
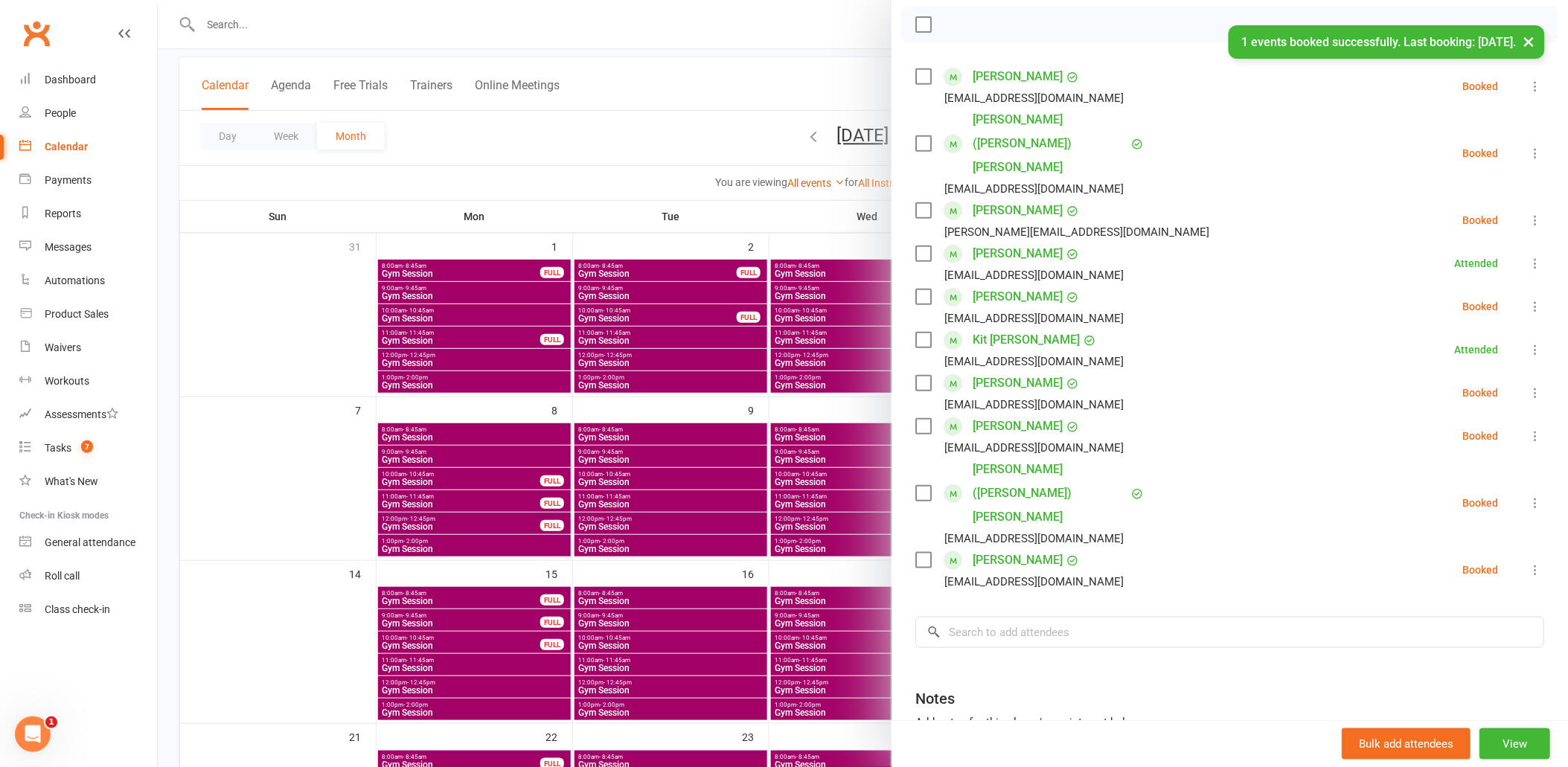
click at [711, 549] on div at bounding box center [864, 384] width 1411 height 767
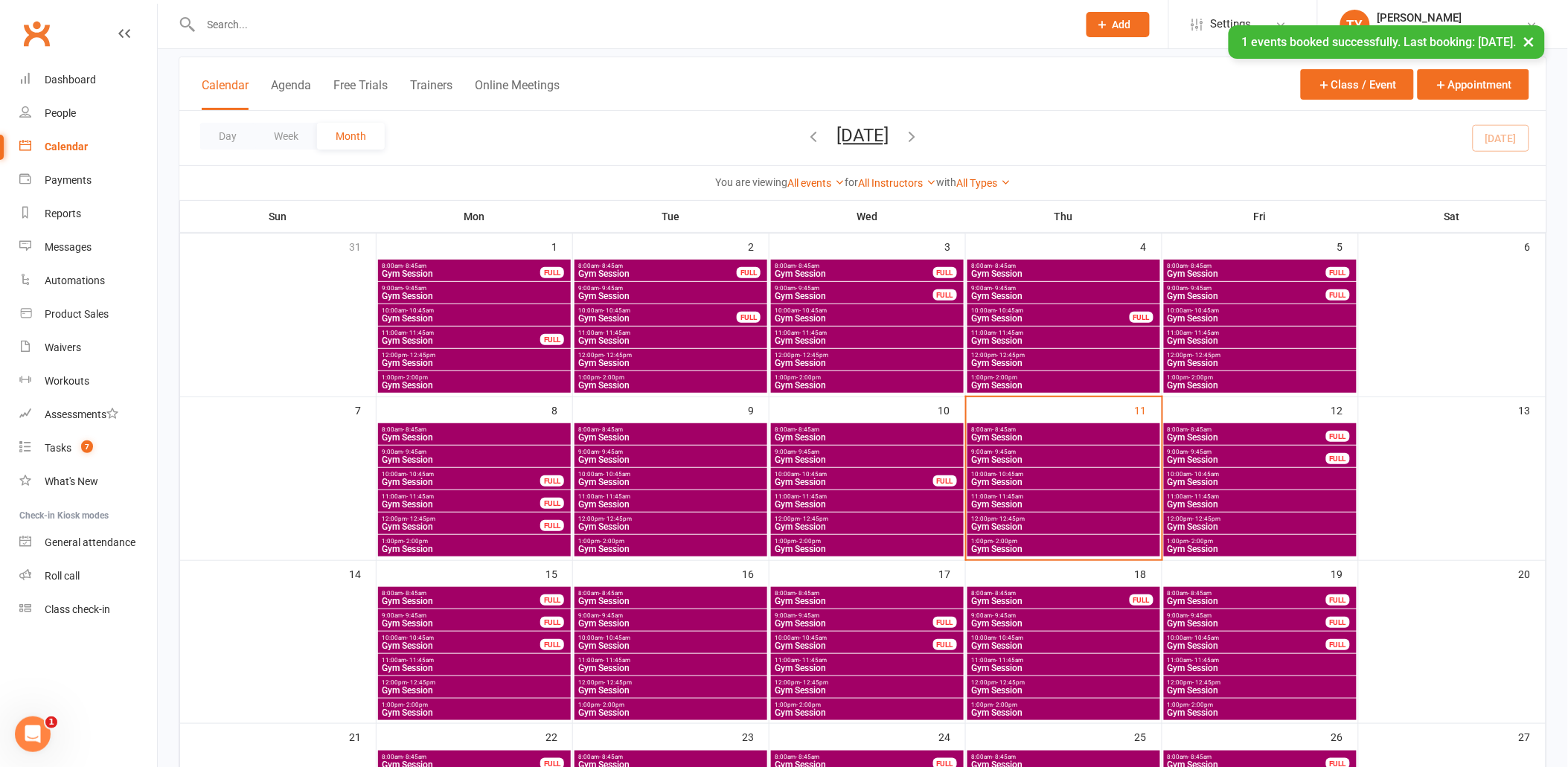
click at [998, 451] on span "- 9:45am" at bounding box center [1004, 451] width 24 height 6
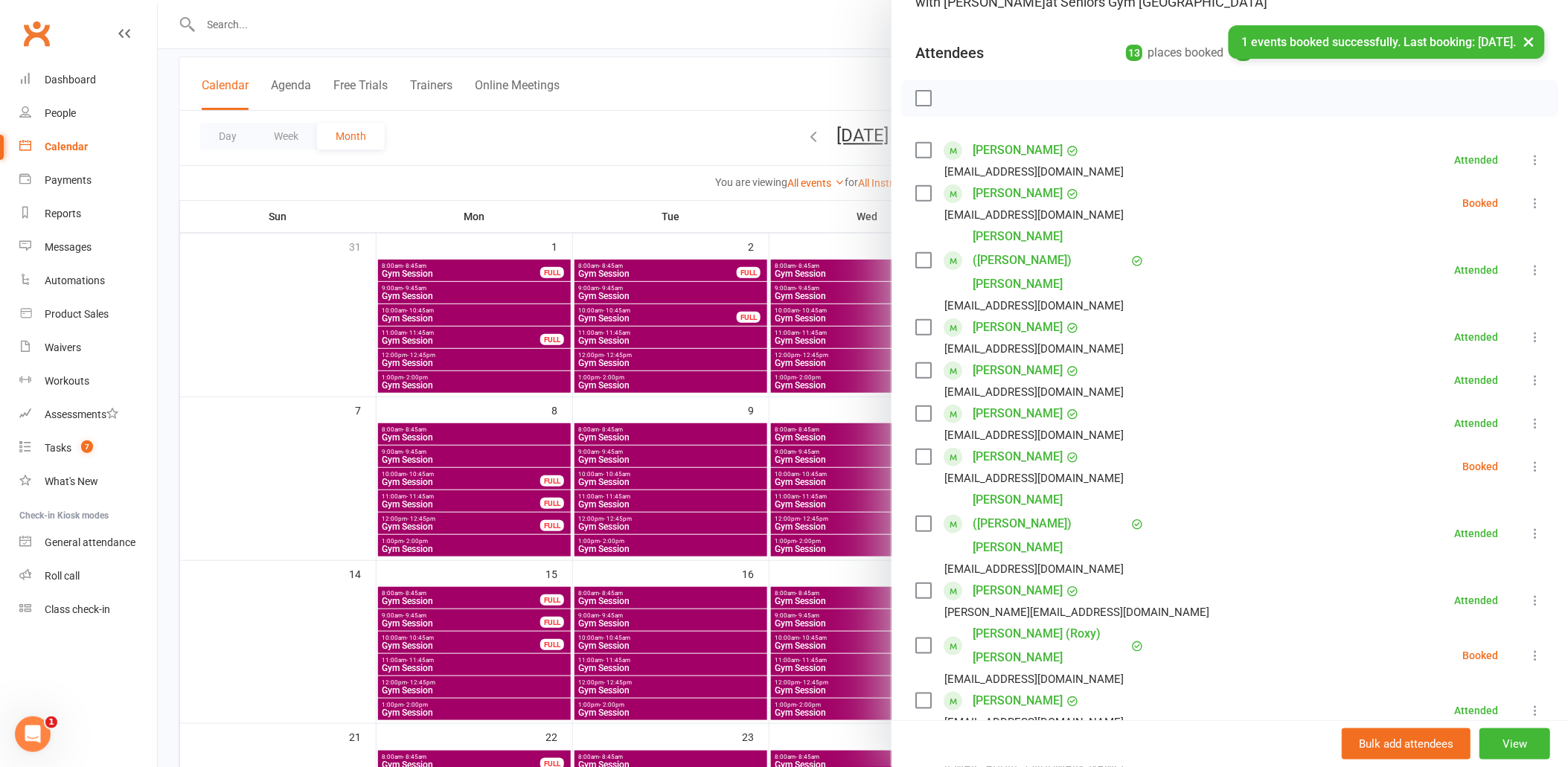
scroll to position [165, 0]
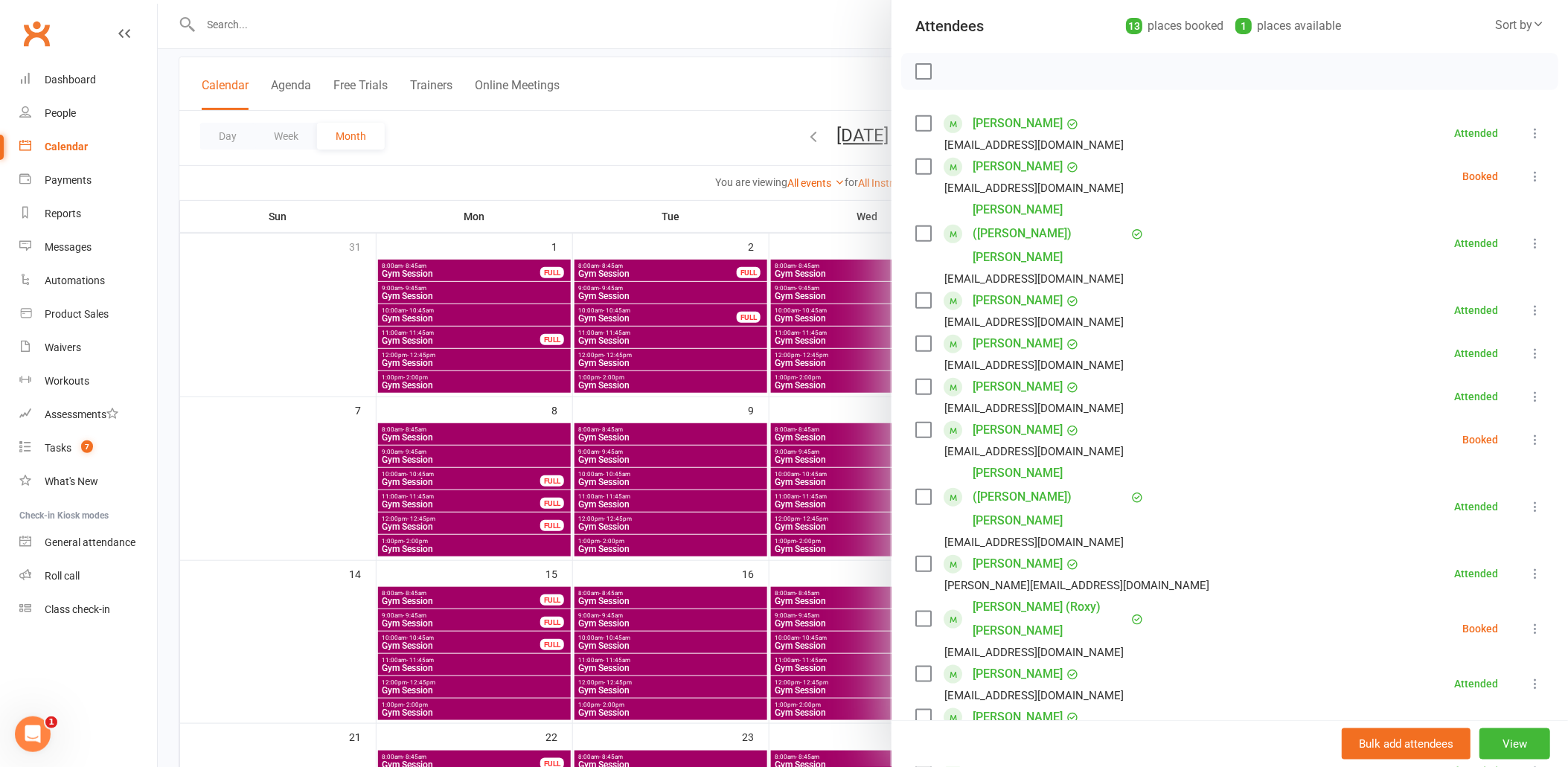
click at [919, 423] on label at bounding box center [923, 430] width 15 height 15
click at [1050, 69] on icon "button" at bounding box center [1050, 72] width 16 height 16
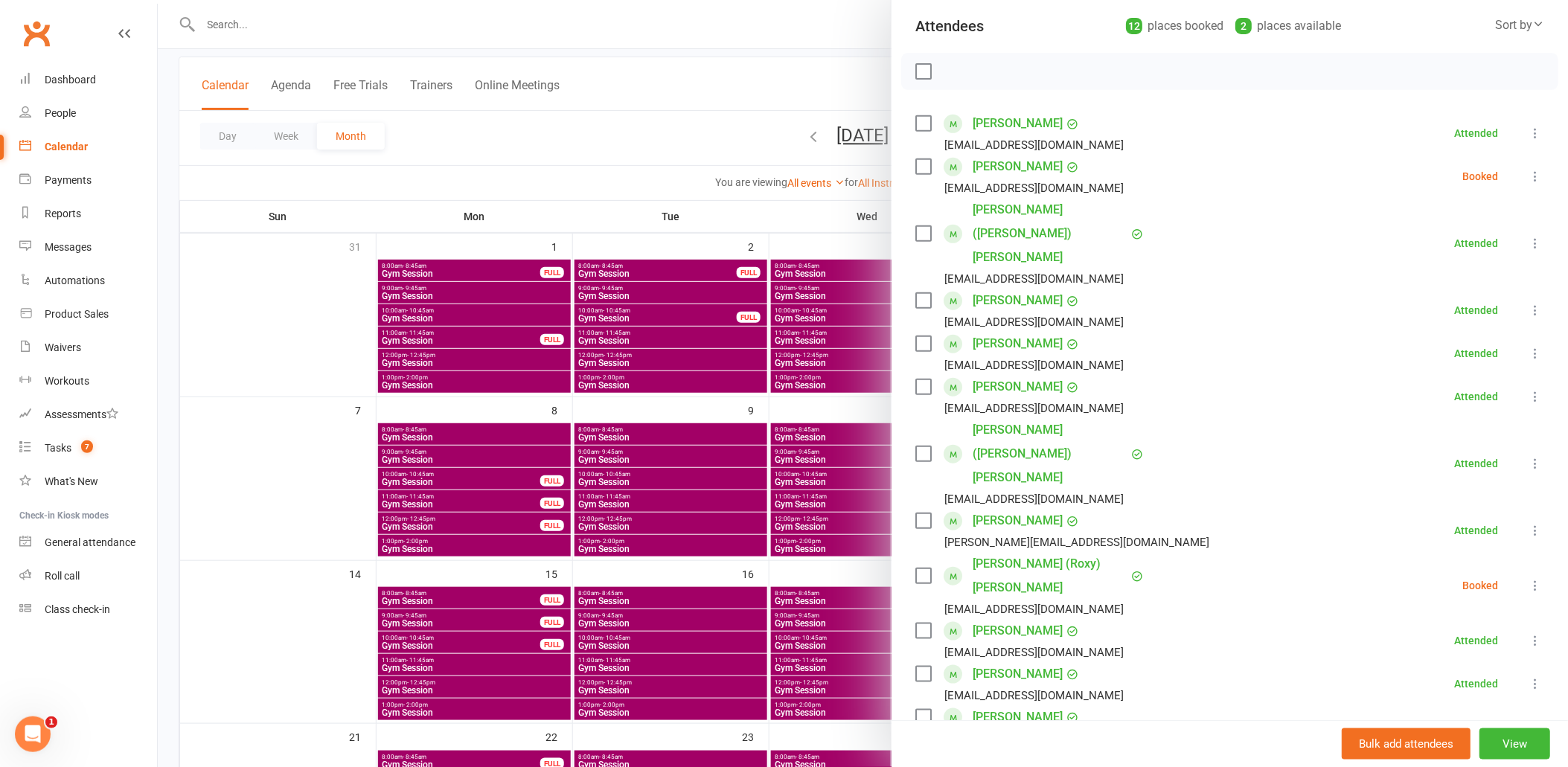
click at [793, 189] on div at bounding box center [864, 384] width 1411 height 767
